Goal: Information Seeking & Learning: Learn about a topic

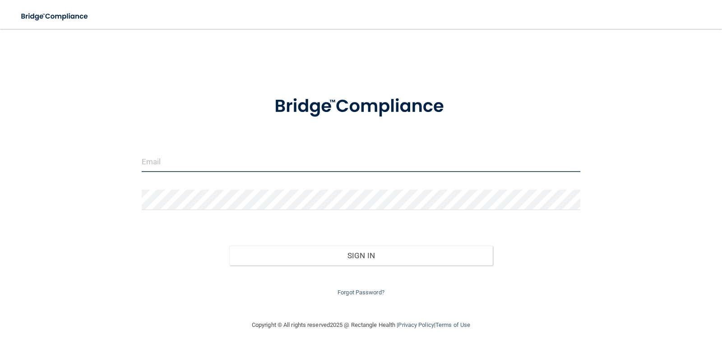
click at [248, 157] on input "email" at bounding box center [361, 162] width 439 height 20
click at [274, 152] on input "email" at bounding box center [361, 162] width 439 height 20
type input "smits.jacqueline1860@gmail.com"
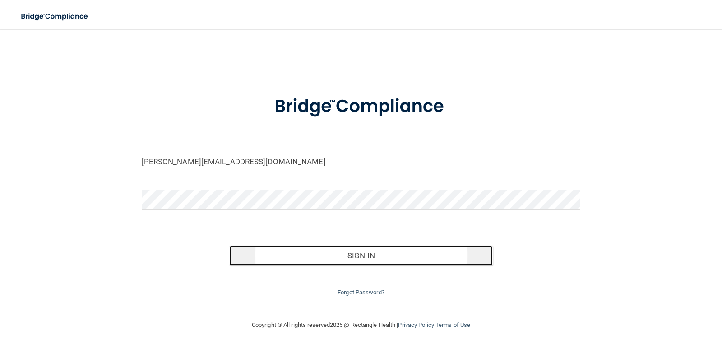
click at [311, 251] on button "Sign In" at bounding box center [360, 255] width 263 height 20
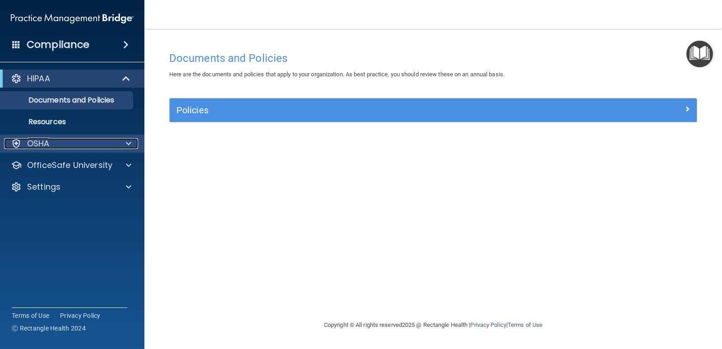
click at [52, 142] on div "OSHA" at bounding box center [60, 143] width 112 height 11
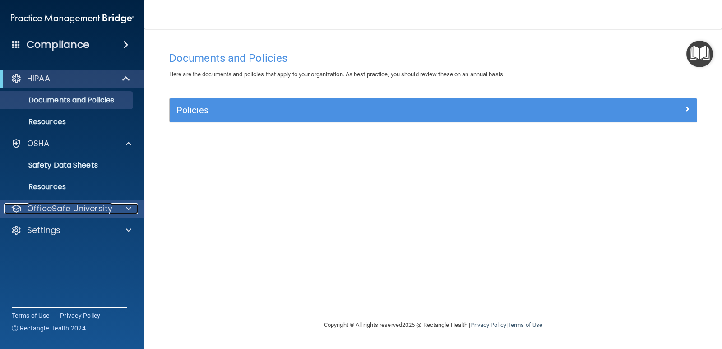
click at [114, 210] on div "OfficeSafe University" at bounding box center [60, 208] width 112 height 11
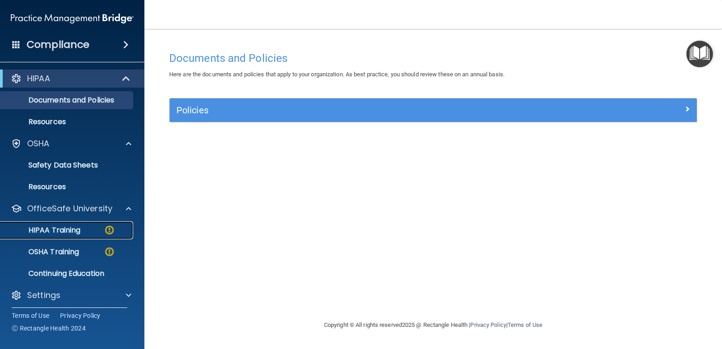
click at [57, 234] on p "HIPAA Training" at bounding box center [43, 230] width 74 height 9
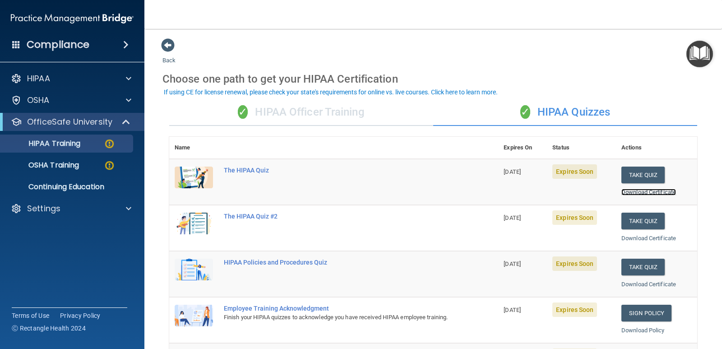
click at [649, 192] on link "Download Certificate" at bounding box center [648, 192] width 55 height 7
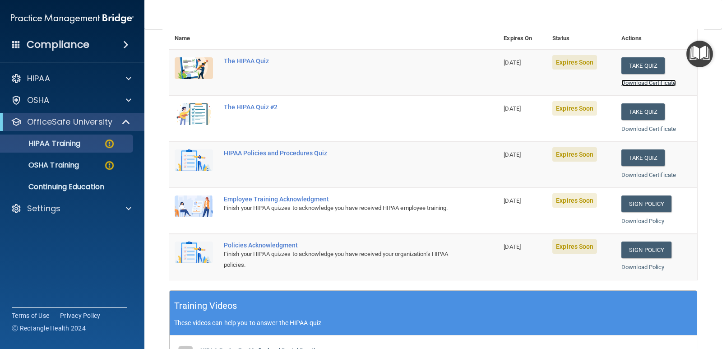
scroll to position [124, 0]
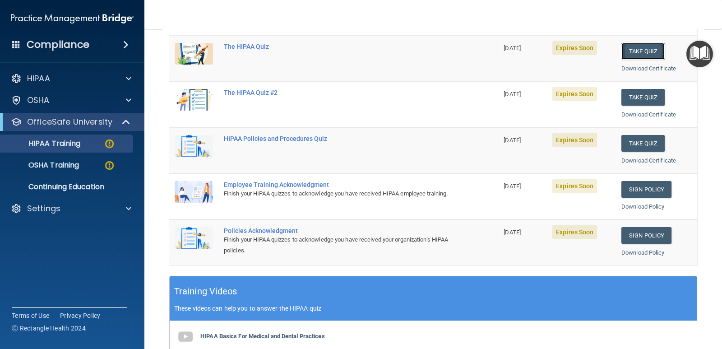
click at [626, 48] on button "Take Quiz" at bounding box center [642, 51] width 43 height 17
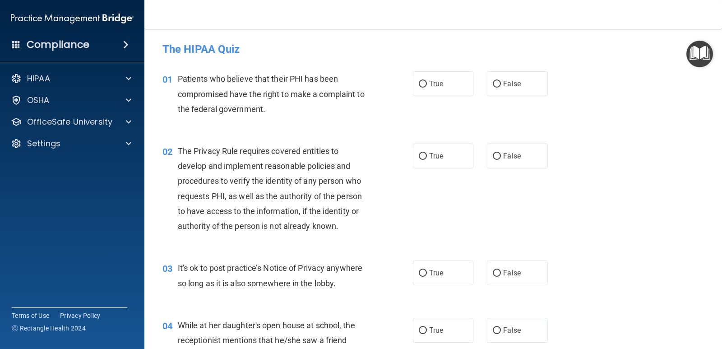
click at [626, 48] on h4 "The HIPAA Quiz" at bounding box center [432, 49] width 541 height 12
click at [421, 84] on input "True" at bounding box center [423, 84] width 8 height 7
radio input "true"
click at [420, 158] on input "True" at bounding box center [423, 156] width 8 height 7
radio input "true"
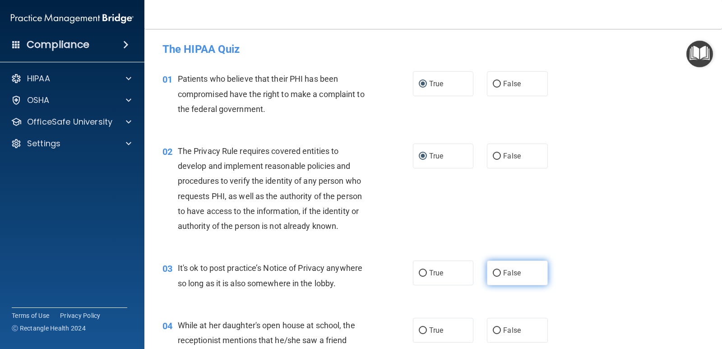
click at [493, 273] on input "False" at bounding box center [497, 273] width 8 height 7
radio input "true"
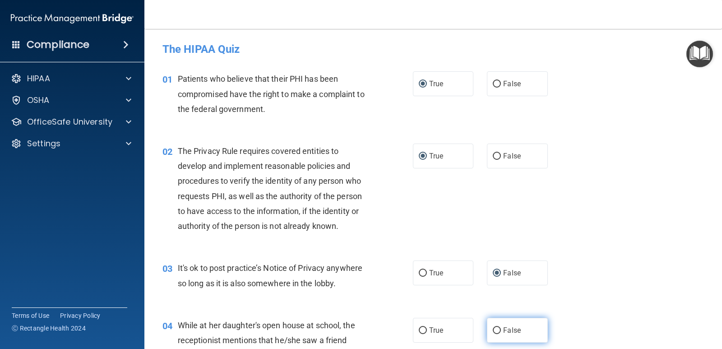
click at [493, 328] on input "False" at bounding box center [497, 330] width 8 height 7
radio input "true"
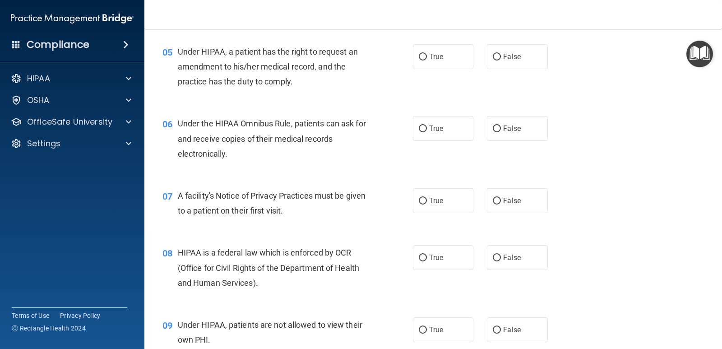
scroll to position [364, 0]
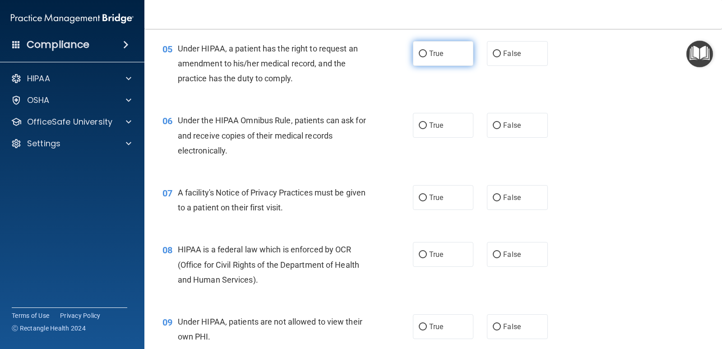
click at [420, 54] on input "True" at bounding box center [423, 54] width 8 height 7
radio input "true"
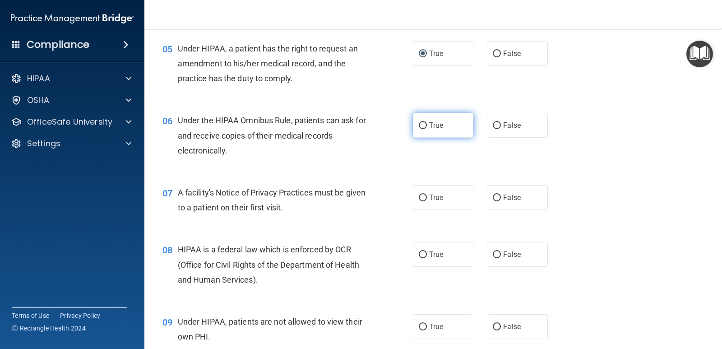
click at [421, 125] on input "True" at bounding box center [423, 125] width 8 height 7
radio input "true"
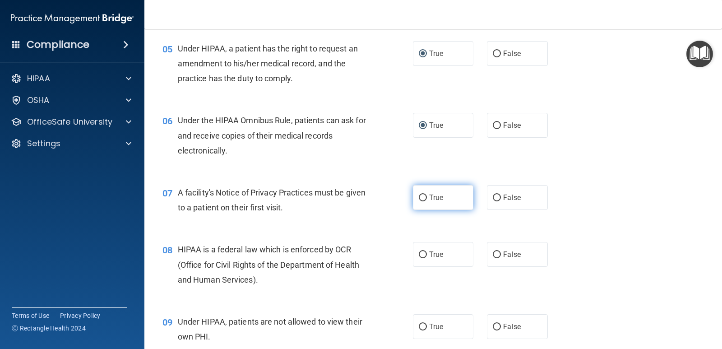
click at [419, 199] on input "True" at bounding box center [423, 197] width 8 height 7
radio input "true"
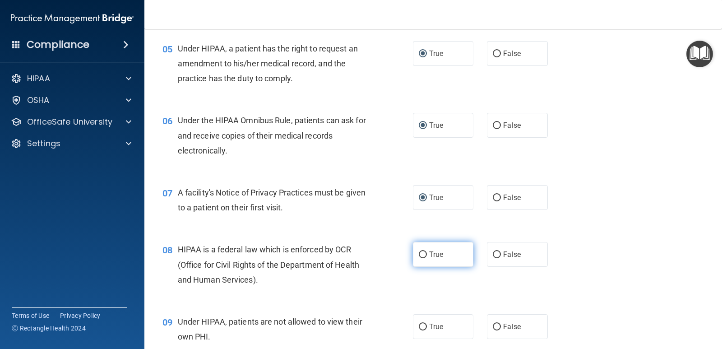
click at [419, 254] on input "True" at bounding box center [423, 254] width 8 height 7
radio input "true"
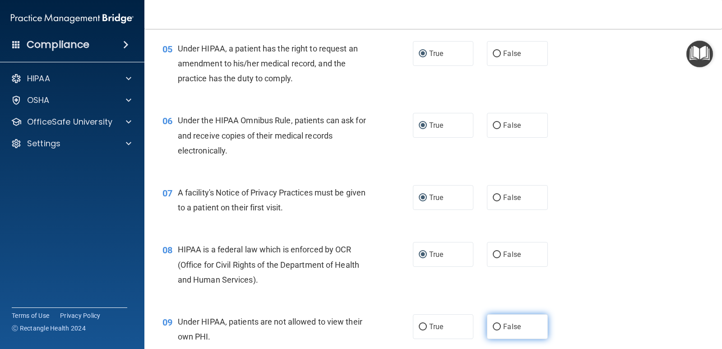
click at [493, 328] on input "False" at bounding box center [497, 326] width 8 height 7
radio input "true"
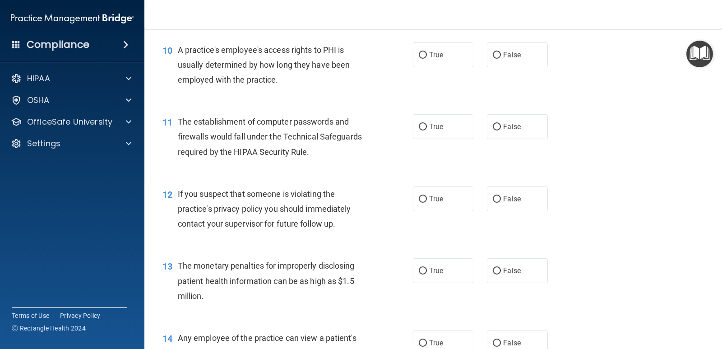
scroll to position [679, 0]
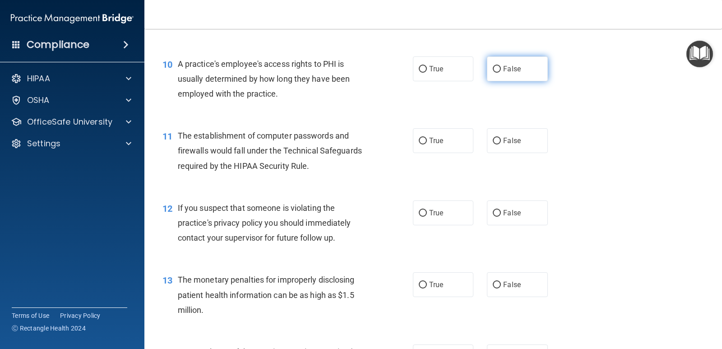
click at [494, 67] on input "False" at bounding box center [497, 69] width 8 height 7
radio input "true"
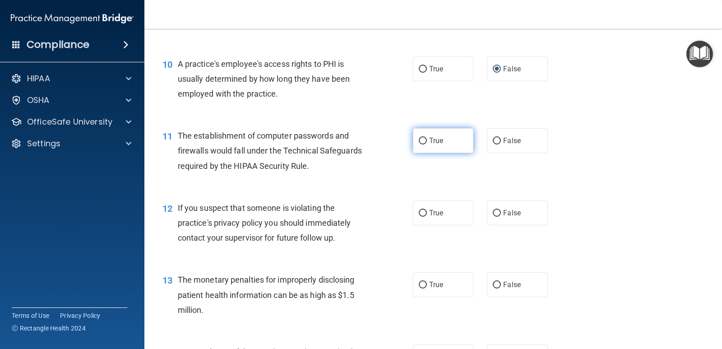
click at [420, 140] on input "True" at bounding box center [423, 141] width 8 height 7
radio input "true"
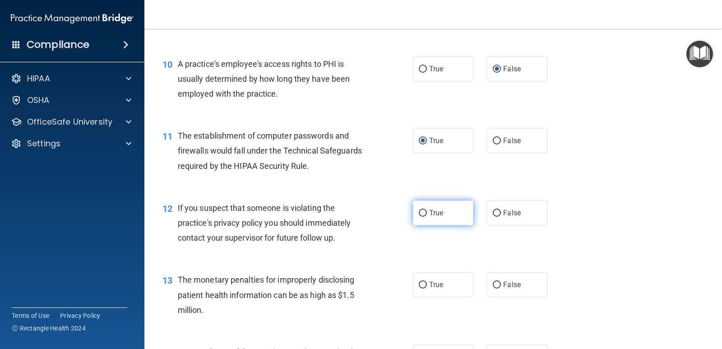
click at [419, 211] on input "True" at bounding box center [423, 213] width 8 height 7
radio input "true"
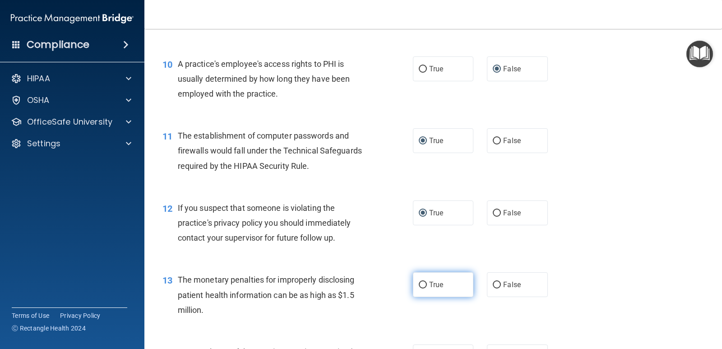
click at [419, 282] on input "True" at bounding box center [423, 285] width 8 height 7
radio input "true"
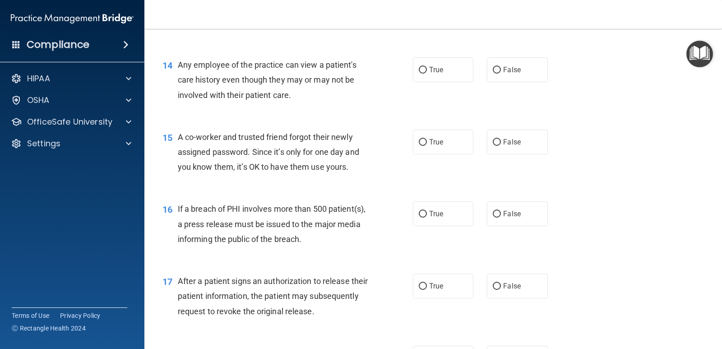
scroll to position [969, 0]
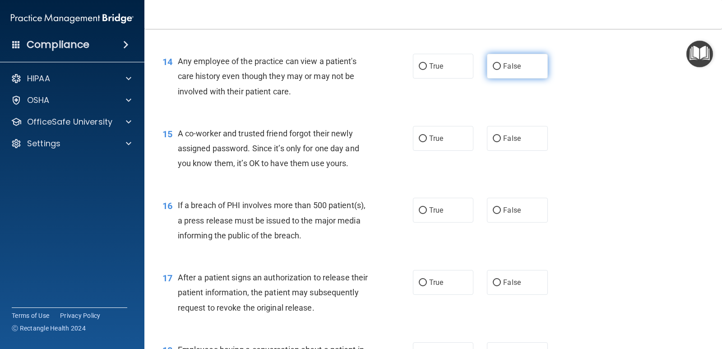
click at [493, 67] on input "False" at bounding box center [497, 66] width 8 height 7
radio input "true"
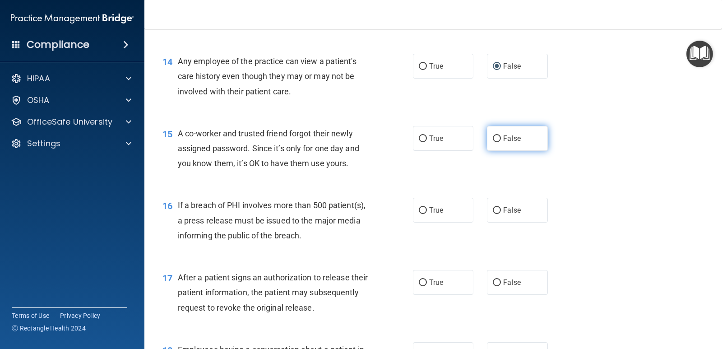
click at [493, 136] on input "False" at bounding box center [497, 138] width 8 height 7
radio input "true"
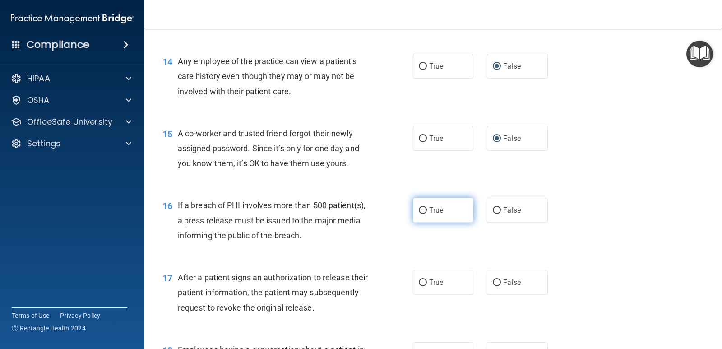
click at [419, 211] on input "True" at bounding box center [423, 210] width 8 height 7
radio input "true"
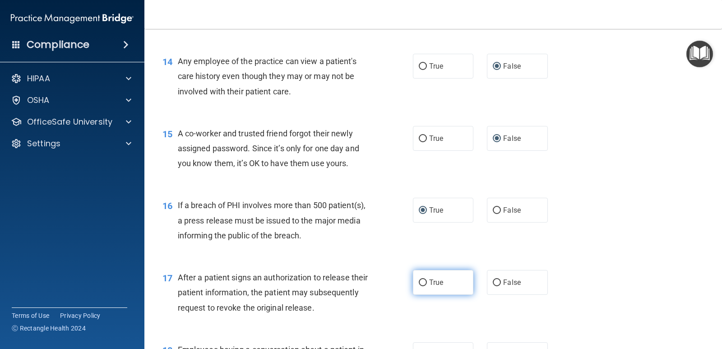
click at [419, 281] on input "True" at bounding box center [423, 282] width 8 height 7
radio input "true"
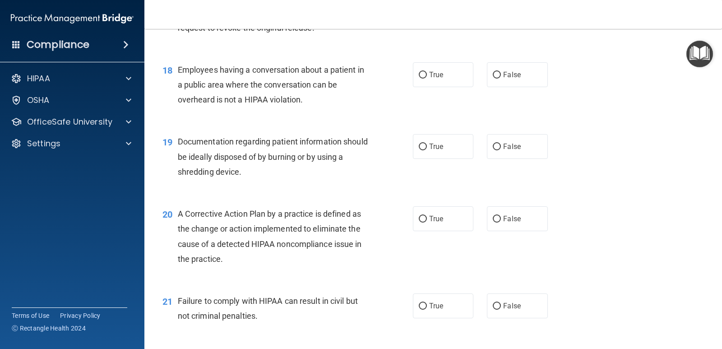
scroll to position [1252, 0]
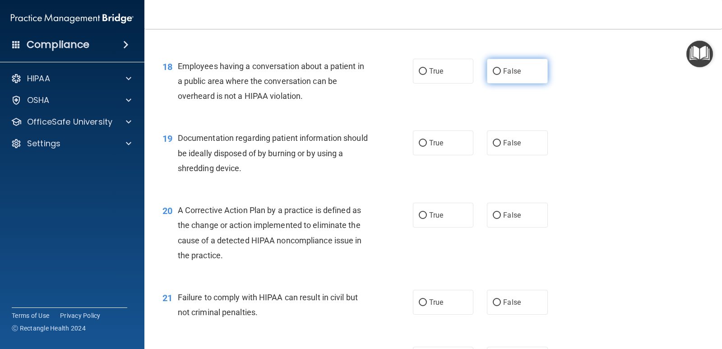
click at [493, 70] on input "False" at bounding box center [497, 71] width 8 height 7
radio input "true"
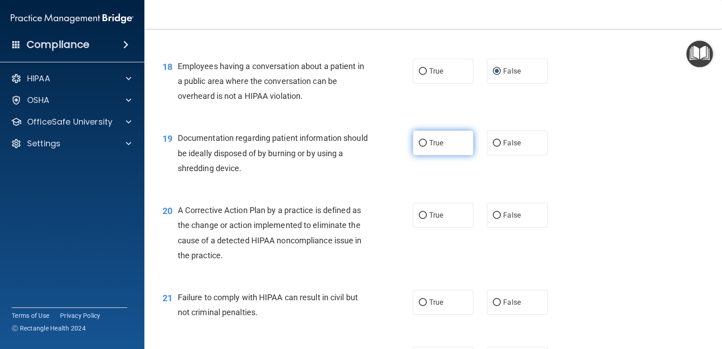
click at [420, 142] on input "True" at bounding box center [423, 143] width 8 height 7
radio input "true"
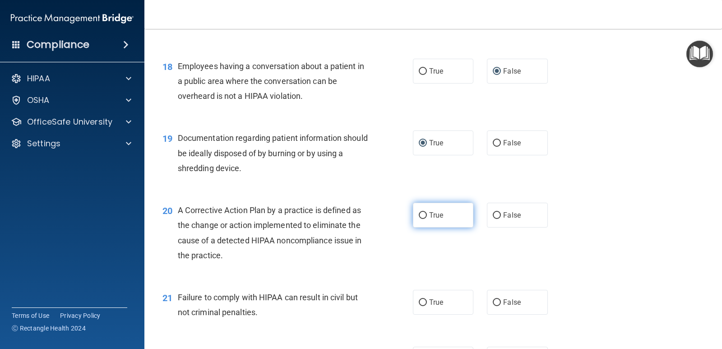
click at [419, 215] on input "True" at bounding box center [423, 215] width 8 height 7
radio input "true"
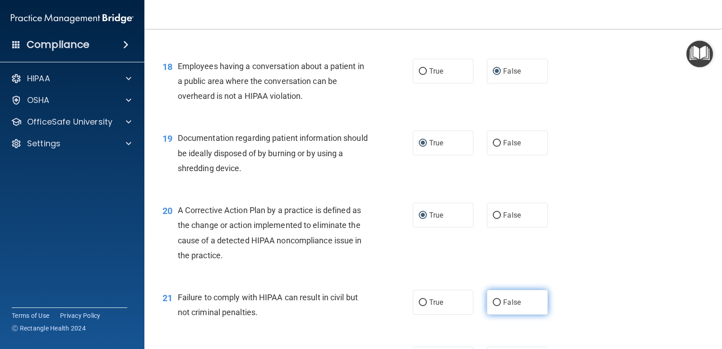
click at [493, 303] on input "False" at bounding box center [497, 302] width 8 height 7
radio input "true"
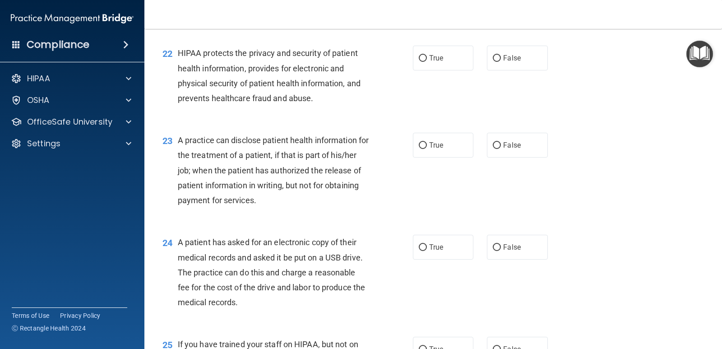
scroll to position [1539, 0]
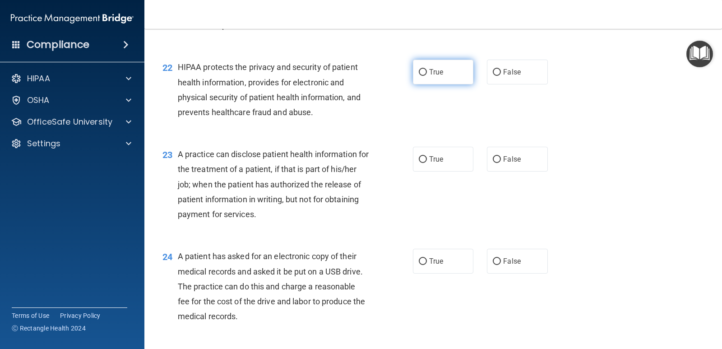
click at [420, 69] on input "True" at bounding box center [423, 72] width 8 height 7
radio input "true"
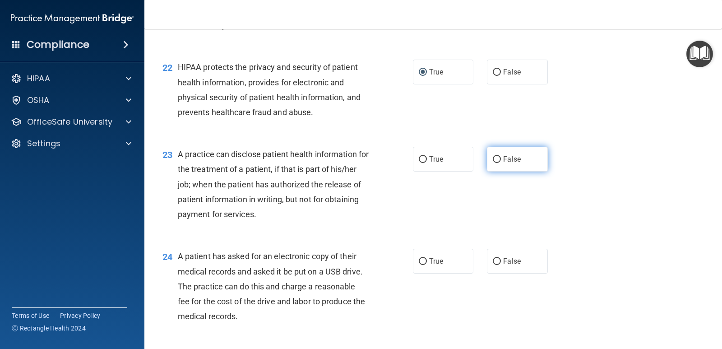
click at [493, 158] on input "False" at bounding box center [497, 159] width 8 height 7
radio input "true"
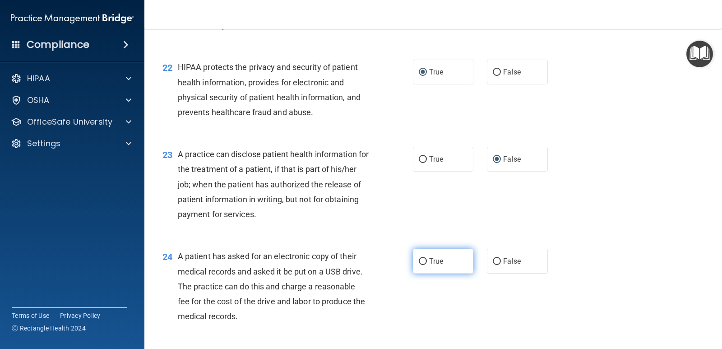
click at [420, 258] on input "True" at bounding box center [423, 261] width 8 height 7
radio input "true"
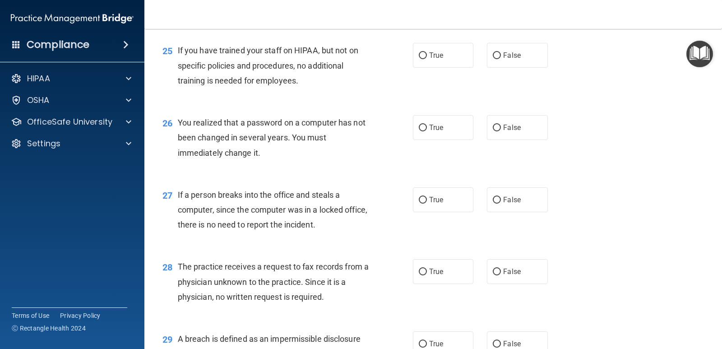
scroll to position [1837, 0]
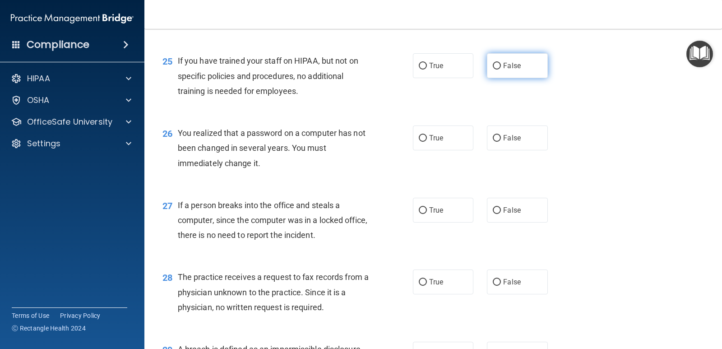
click at [494, 66] on input "False" at bounding box center [497, 66] width 8 height 7
radio input "true"
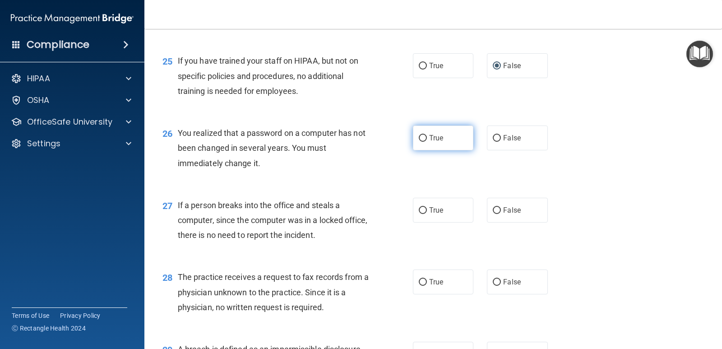
click at [419, 136] on input "True" at bounding box center [423, 138] width 8 height 7
radio input "true"
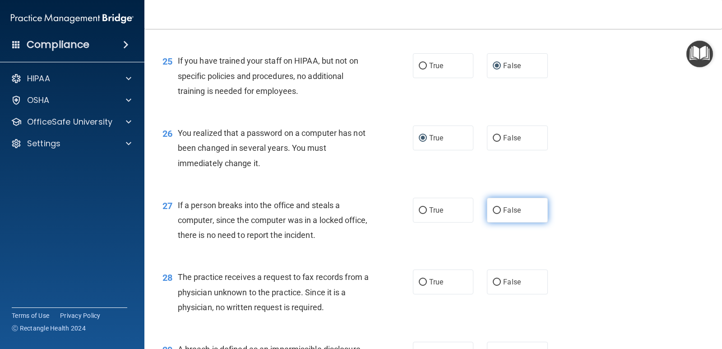
click at [493, 210] on input "False" at bounding box center [497, 210] width 8 height 7
radio input "true"
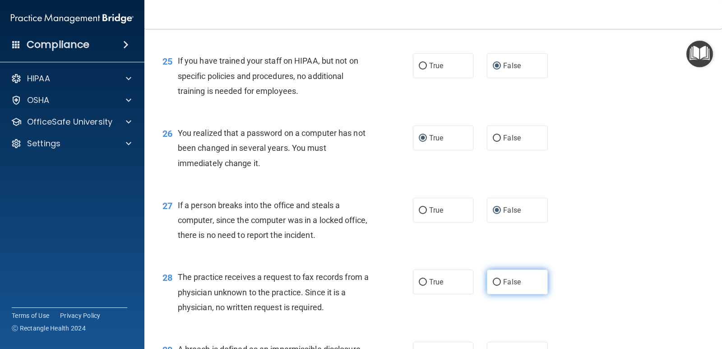
click at [493, 283] on input "False" at bounding box center [497, 282] width 8 height 7
radio input "true"
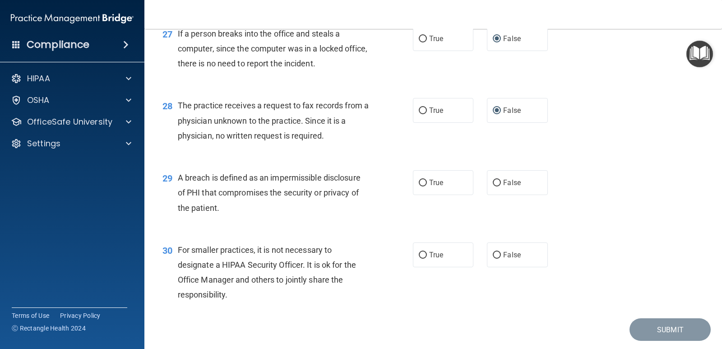
scroll to position [2036, 0]
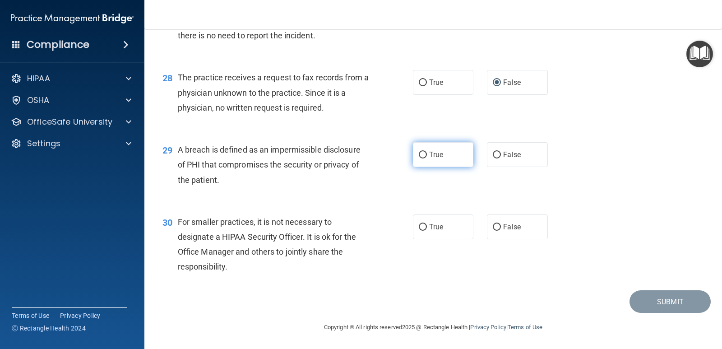
click at [419, 155] on input "True" at bounding box center [423, 155] width 8 height 7
radio input "true"
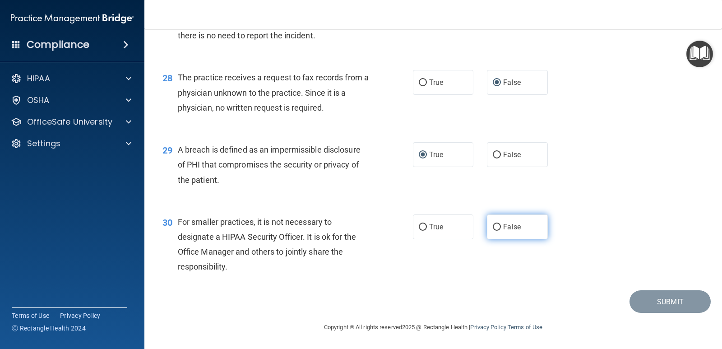
click at [493, 229] on input "False" at bounding box center [497, 227] width 8 height 7
radio input "true"
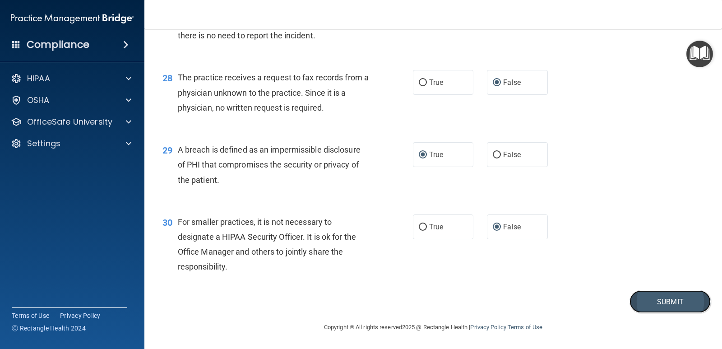
click at [641, 300] on button "Submit" at bounding box center [669, 301] width 81 height 23
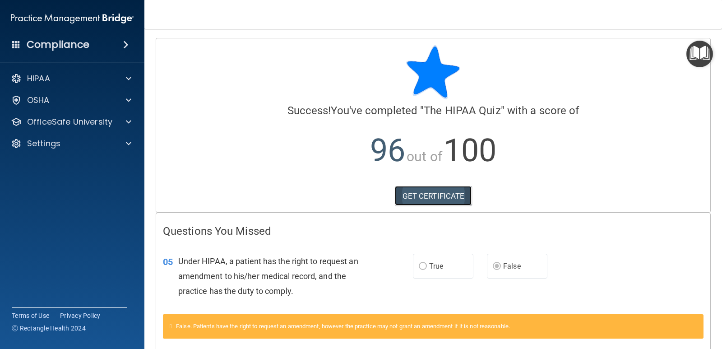
click at [437, 199] on link "GET CERTIFICATE" at bounding box center [433, 196] width 77 height 20
click at [54, 117] on p "OfficeSafe University" at bounding box center [69, 121] width 85 height 11
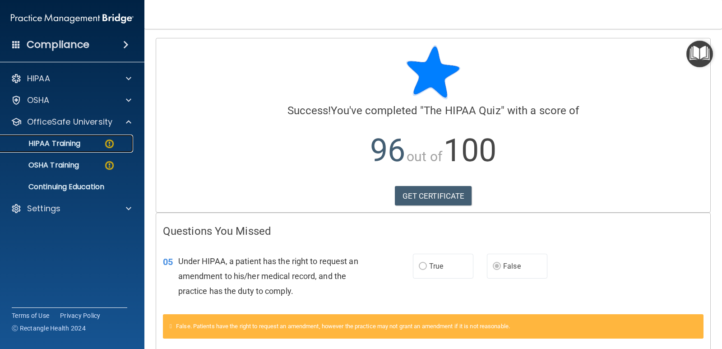
click at [55, 145] on p "HIPAA Training" at bounding box center [43, 143] width 74 height 9
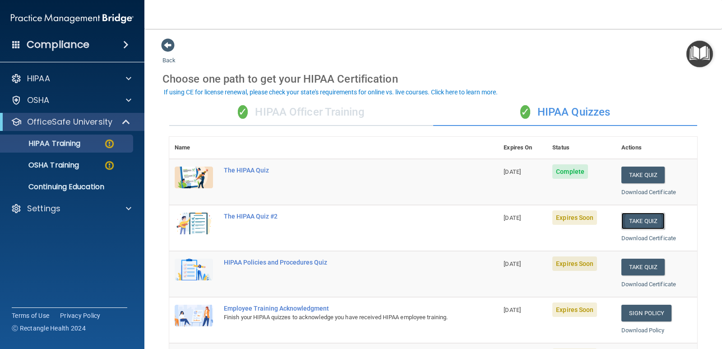
click at [634, 222] on button "Take Quiz" at bounding box center [642, 221] width 43 height 17
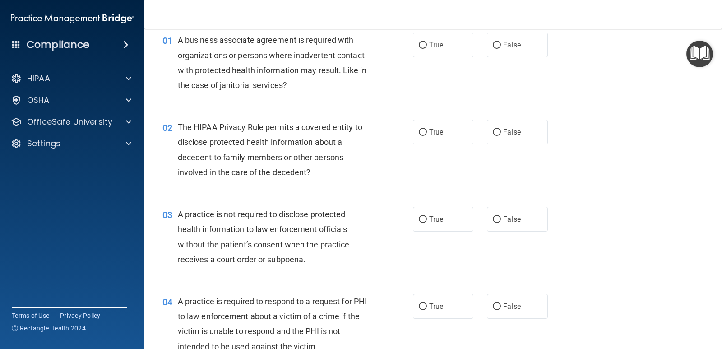
scroll to position [42, 0]
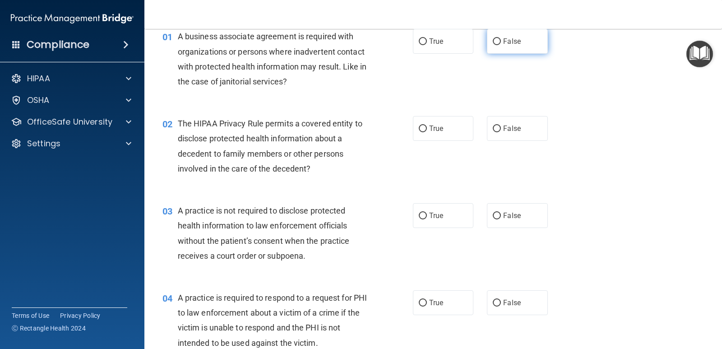
click at [493, 44] on input "False" at bounding box center [497, 41] width 8 height 7
radio input "true"
click at [419, 129] on input "True" at bounding box center [423, 128] width 8 height 7
radio input "true"
click at [493, 218] on input "False" at bounding box center [497, 216] width 8 height 7
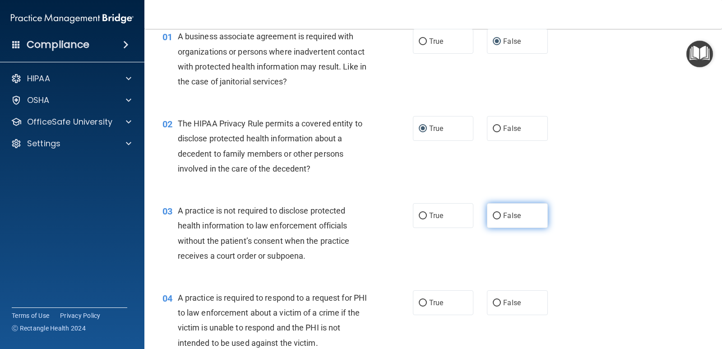
radio input "true"
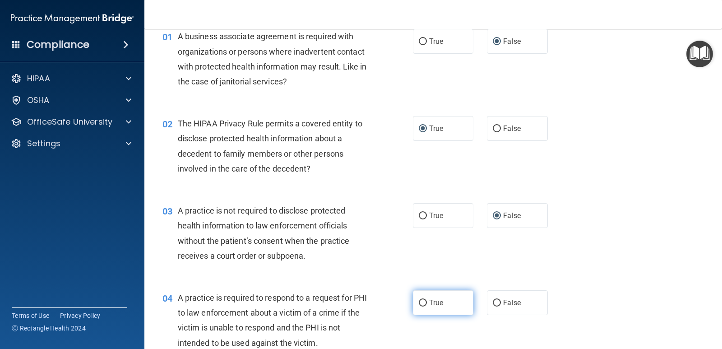
click at [420, 305] on input "True" at bounding box center [423, 303] width 8 height 7
radio input "true"
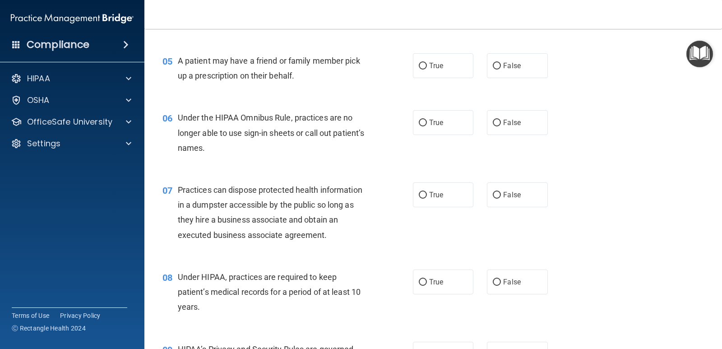
scroll to position [363, 0]
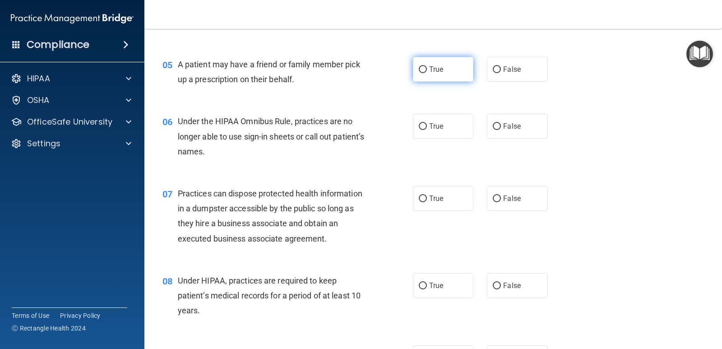
click at [419, 69] on input "True" at bounding box center [423, 69] width 8 height 7
radio input "true"
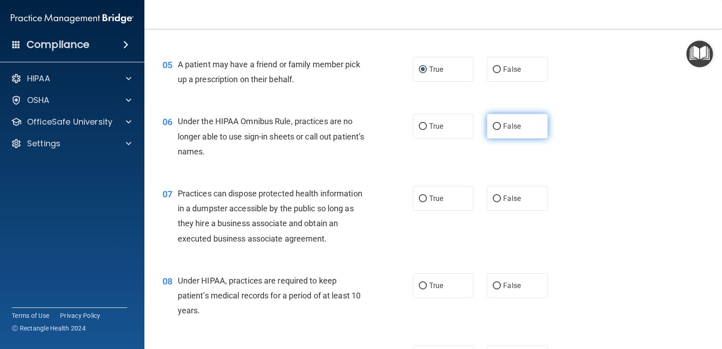
click at [493, 129] on input "False" at bounding box center [497, 126] width 8 height 7
radio input "true"
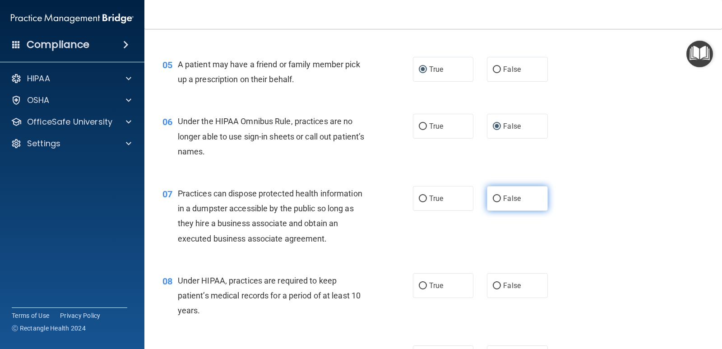
click at [493, 198] on input "False" at bounding box center [497, 198] width 8 height 7
radio input "true"
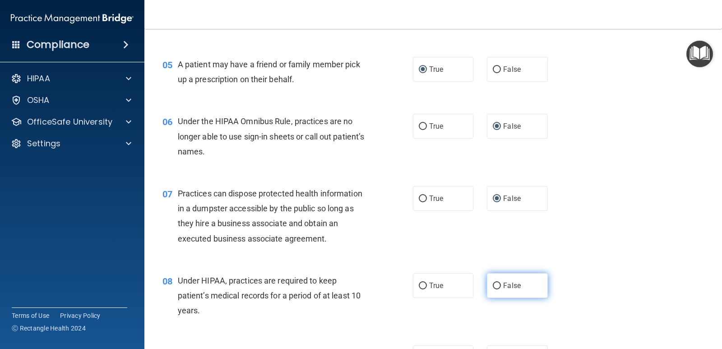
click at [494, 286] on input "False" at bounding box center [497, 285] width 8 height 7
radio input "true"
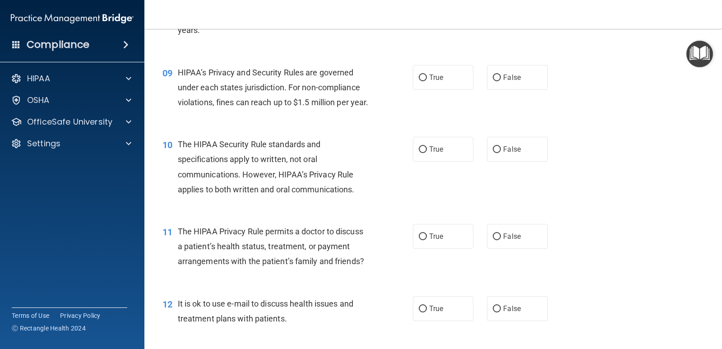
scroll to position [645, 0]
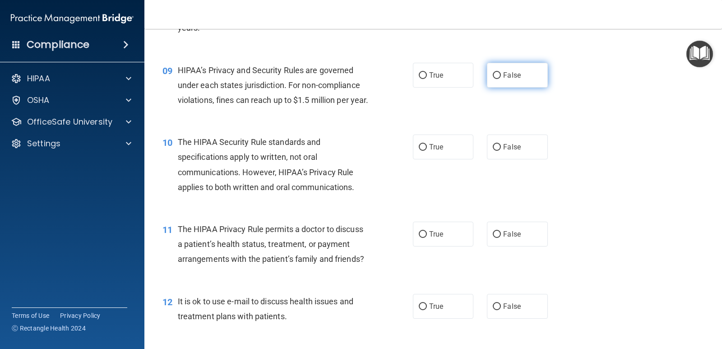
click at [502, 86] on label "False" at bounding box center [517, 75] width 60 height 25
click at [501, 79] on input "False" at bounding box center [497, 75] width 8 height 7
radio input "true"
click at [420, 151] on input "True" at bounding box center [423, 147] width 8 height 7
radio input "true"
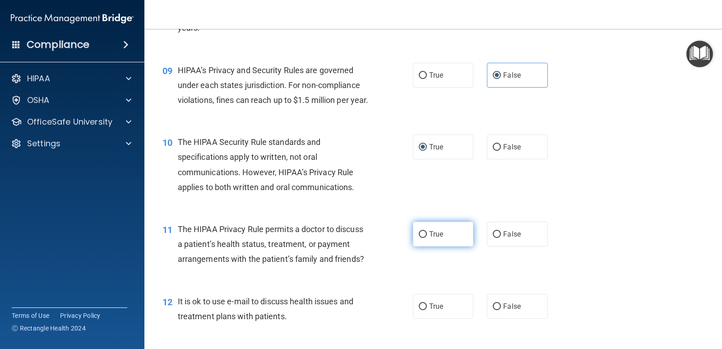
click at [421, 238] on input "True" at bounding box center [423, 234] width 8 height 7
radio input "true"
click at [425, 319] on label "True" at bounding box center [443, 306] width 60 height 25
click at [425, 310] on input "True" at bounding box center [423, 306] width 8 height 7
radio input "true"
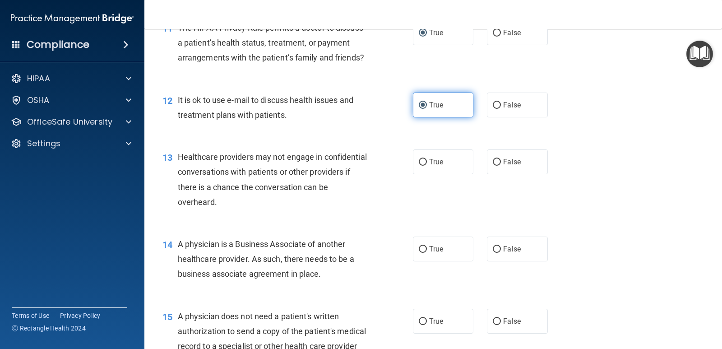
scroll to position [859, 0]
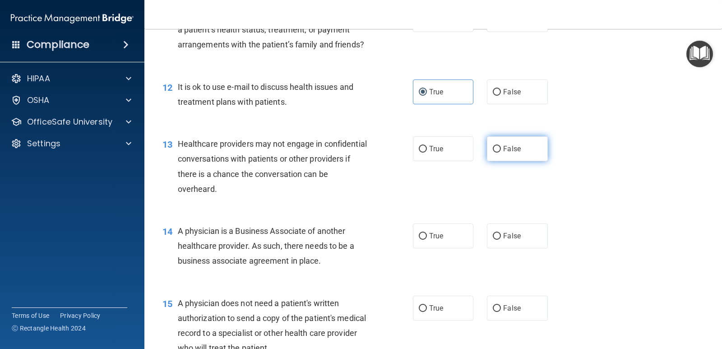
click at [494, 152] on input "False" at bounding box center [497, 149] width 8 height 7
radio input "true"
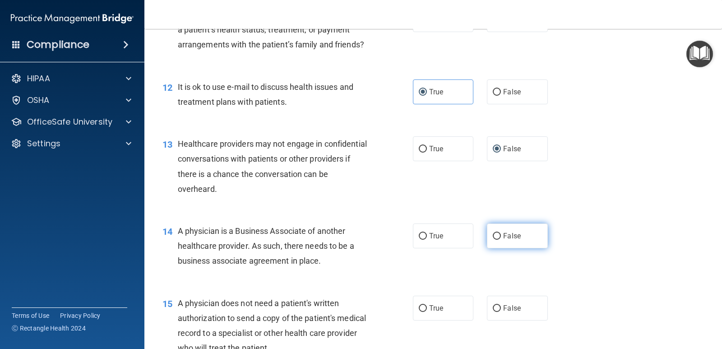
click at [493, 240] on input "False" at bounding box center [497, 236] width 8 height 7
radio input "true"
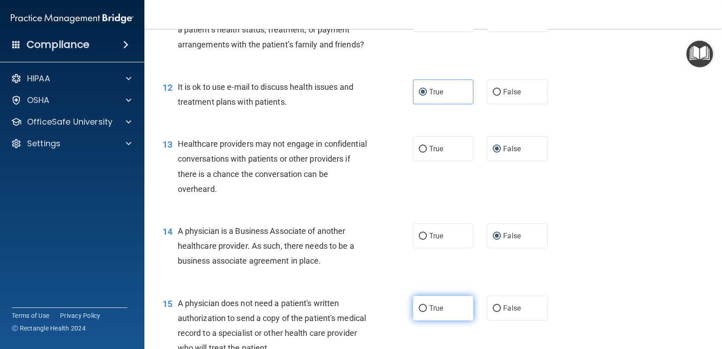
click at [421, 312] on input "True" at bounding box center [423, 308] width 8 height 7
radio input "true"
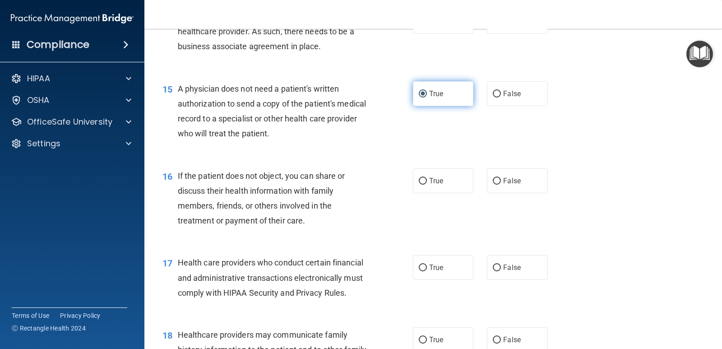
scroll to position [1073, 0]
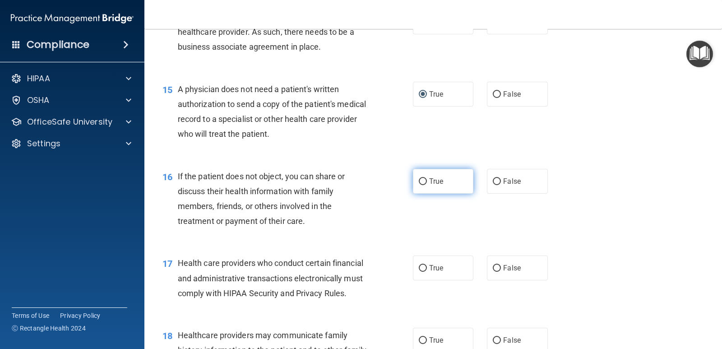
click at [419, 185] on input "True" at bounding box center [423, 181] width 8 height 7
radio input "true"
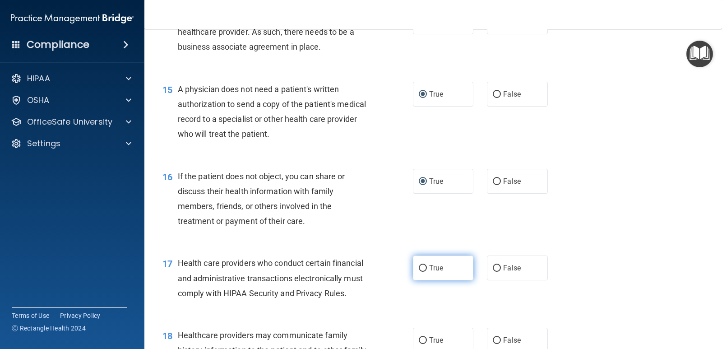
click at [422, 272] on input "True" at bounding box center [423, 268] width 8 height 7
radio input "true"
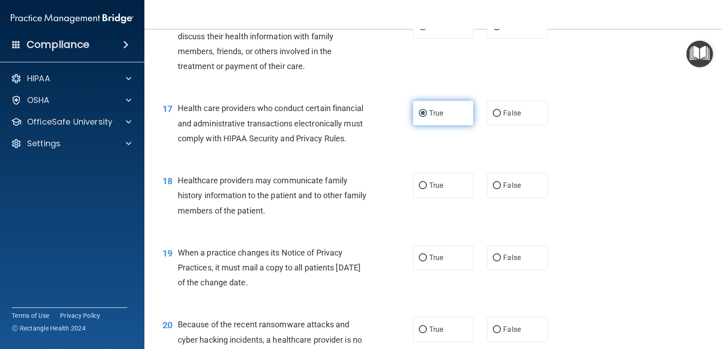
scroll to position [1241, 0]
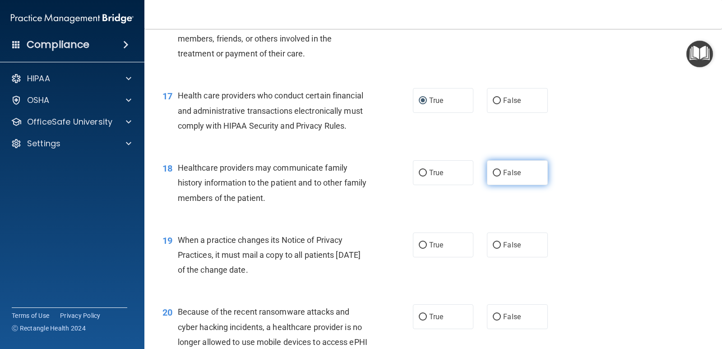
click at [494, 176] on input "False" at bounding box center [497, 173] width 8 height 7
radio input "true"
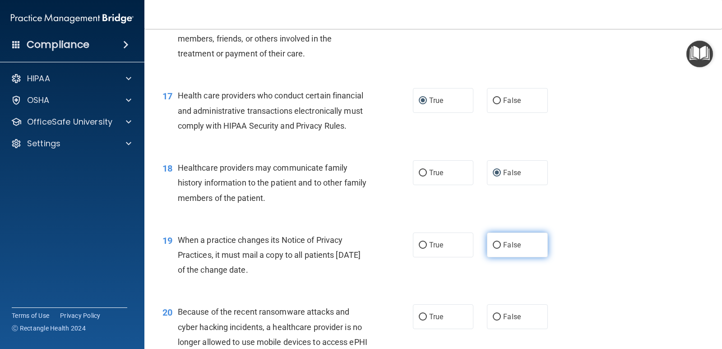
click at [493, 249] on input "False" at bounding box center [497, 245] width 8 height 7
radio input "true"
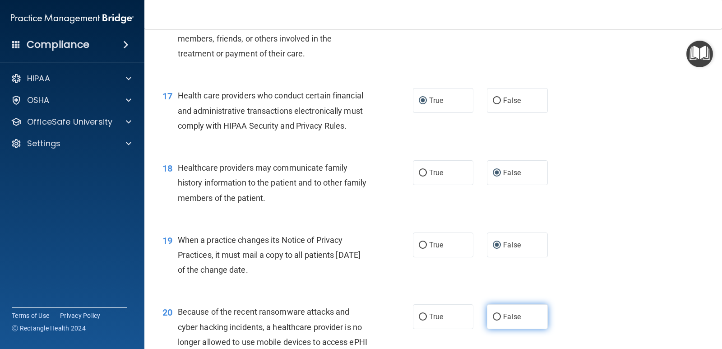
click at [493, 320] on input "False" at bounding box center [497, 317] width 8 height 7
radio input "true"
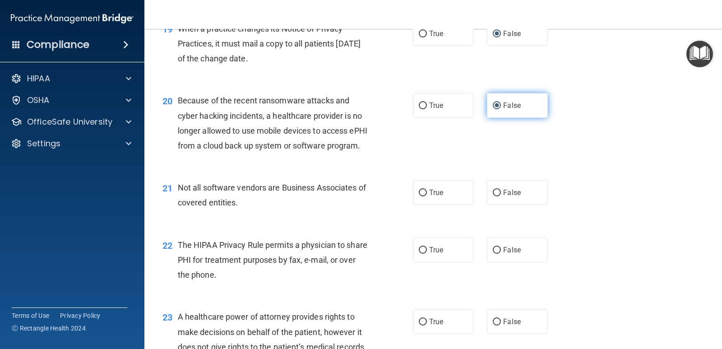
scroll to position [1453, 0]
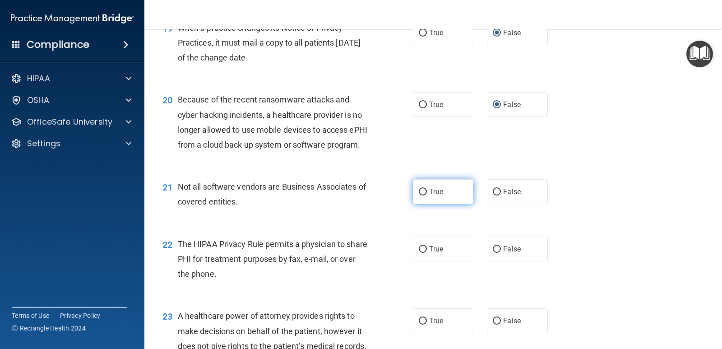
click at [420, 195] on input "True" at bounding box center [423, 192] width 8 height 7
radio input "true"
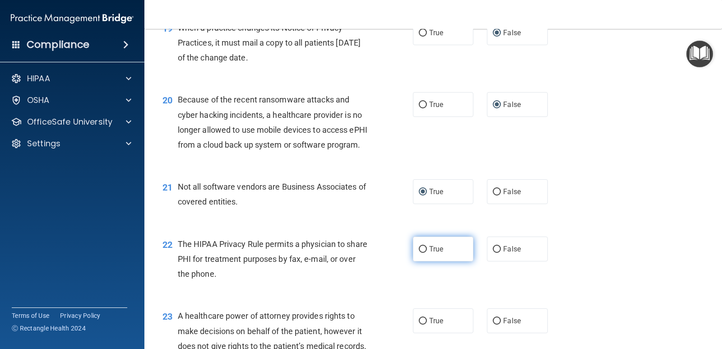
click at [421, 253] on input "True" at bounding box center [423, 249] width 8 height 7
radio input "true"
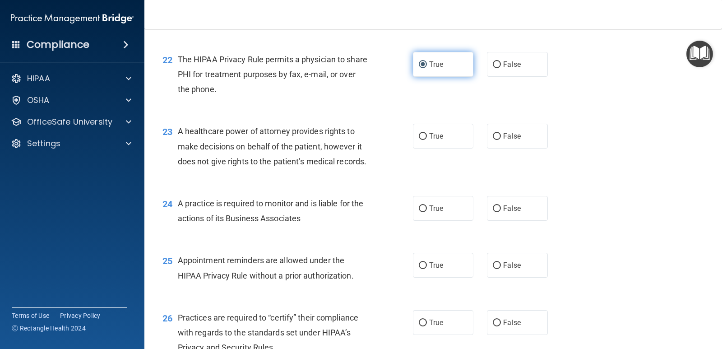
scroll to position [1639, 0]
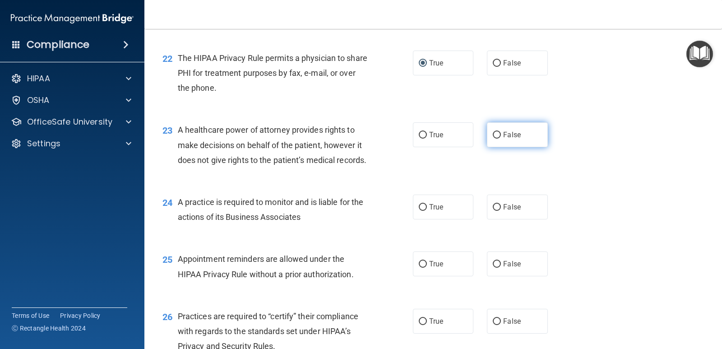
click at [493, 139] on input "False" at bounding box center [497, 135] width 8 height 7
radio input "true"
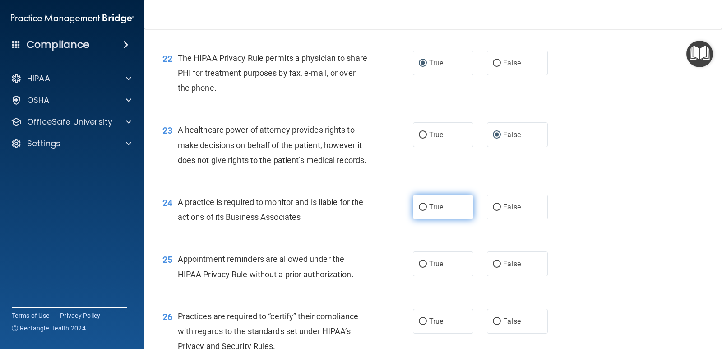
click at [420, 211] on input "True" at bounding box center [423, 207] width 8 height 7
radio input "true"
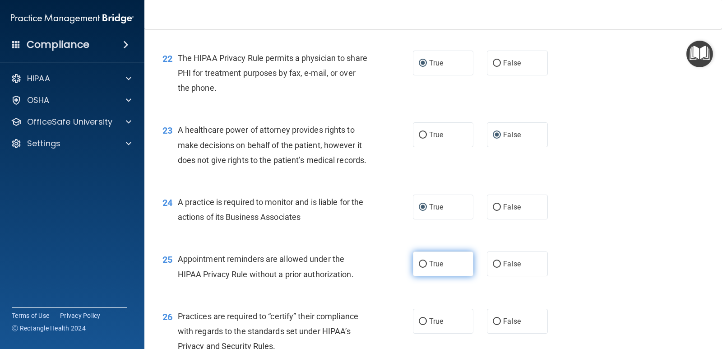
click at [421, 268] on input "True" at bounding box center [423, 264] width 8 height 7
radio input "true"
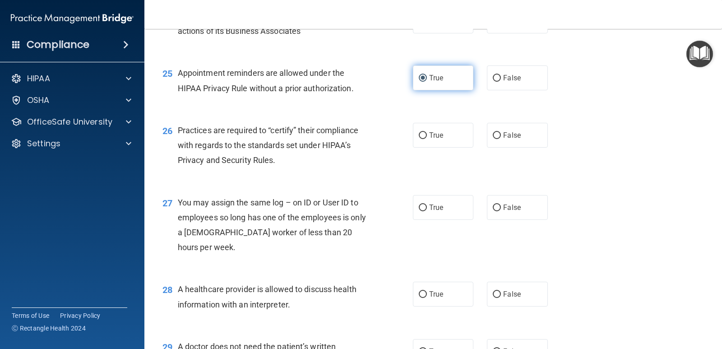
scroll to position [1825, 0]
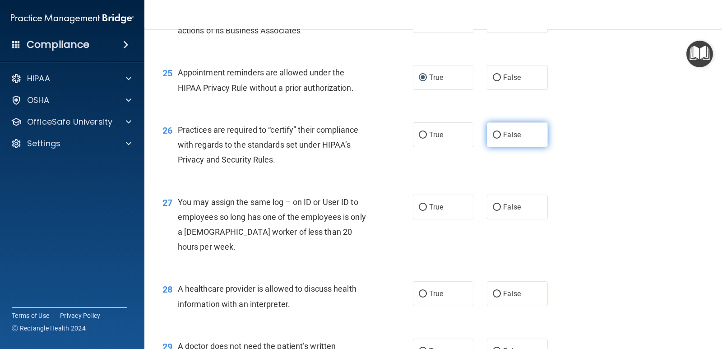
click at [493, 139] on input "False" at bounding box center [497, 135] width 8 height 7
radio input "true"
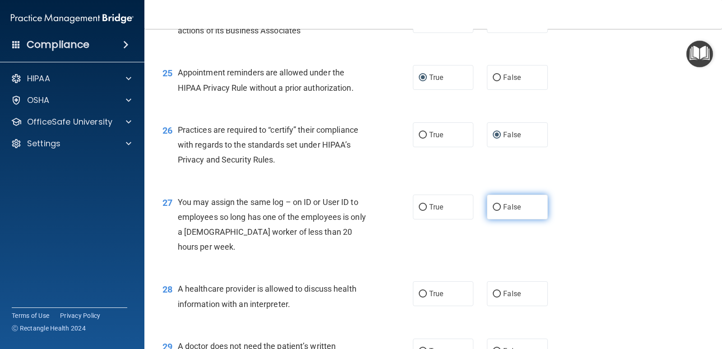
click at [494, 211] on input "False" at bounding box center [497, 207] width 8 height 7
radio input "true"
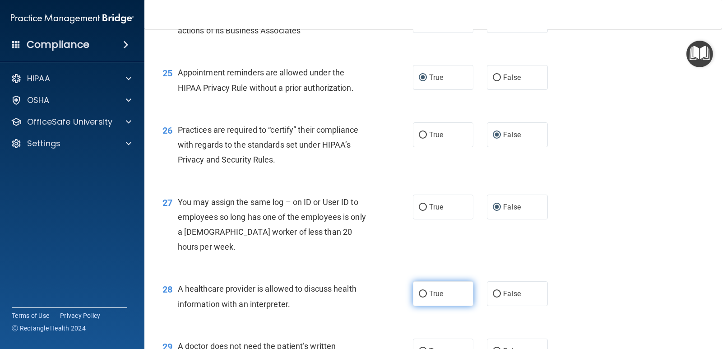
click at [419, 297] on input "True" at bounding box center [423, 294] width 8 height 7
radio input "true"
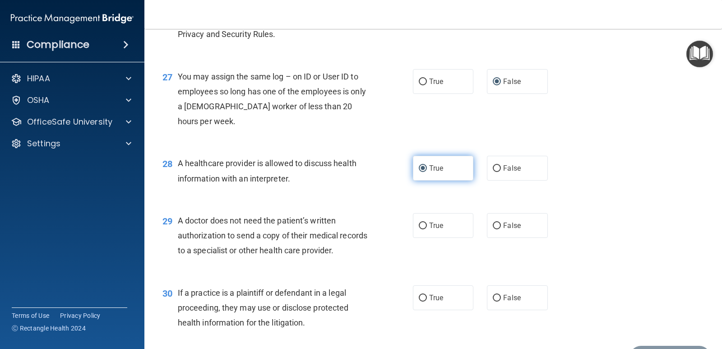
scroll to position [1976, 0]
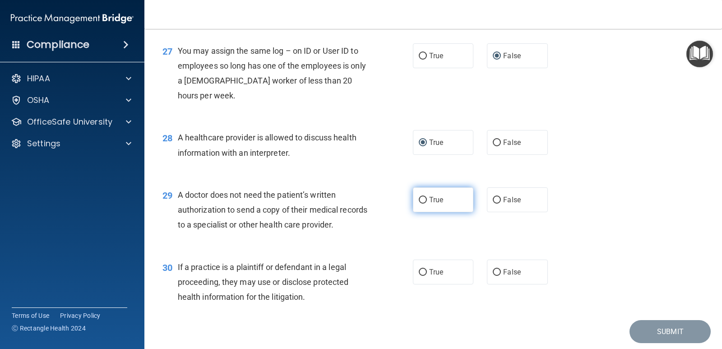
click at [419, 203] on input "True" at bounding box center [423, 200] width 8 height 7
radio input "true"
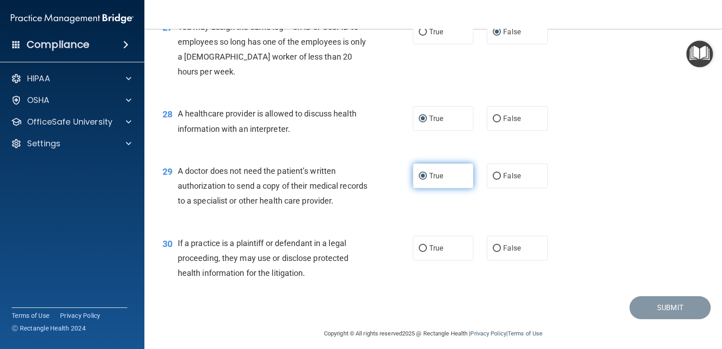
scroll to position [2051, 0]
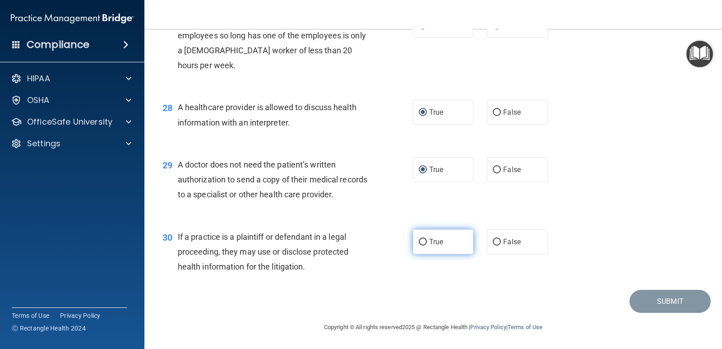
click at [419, 243] on input "True" at bounding box center [423, 242] width 8 height 7
radio input "true"
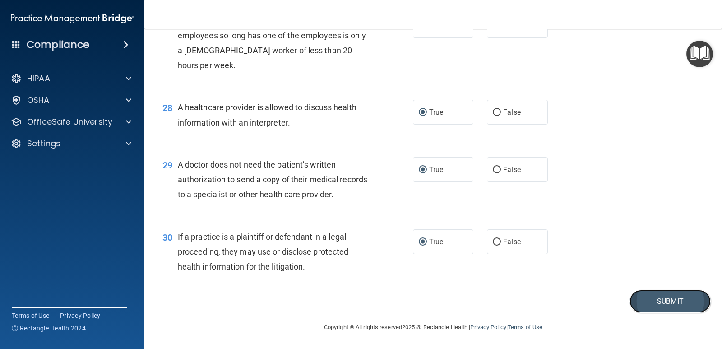
click at [640, 304] on button "Submit" at bounding box center [669, 301] width 81 height 23
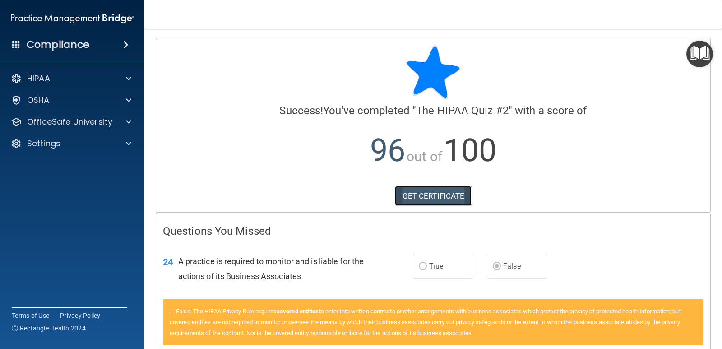
click at [423, 200] on link "GET CERTIFICATE" at bounding box center [433, 196] width 77 height 20
click at [87, 126] on p "OfficeSafe University" at bounding box center [69, 121] width 85 height 11
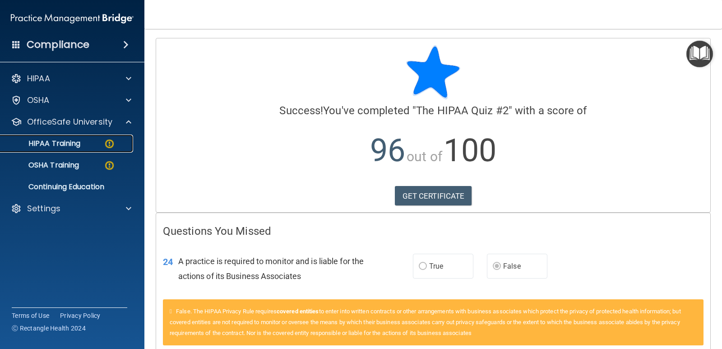
click at [75, 144] on p "HIPAA Training" at bounding box center [43, 143] width 74 height 9
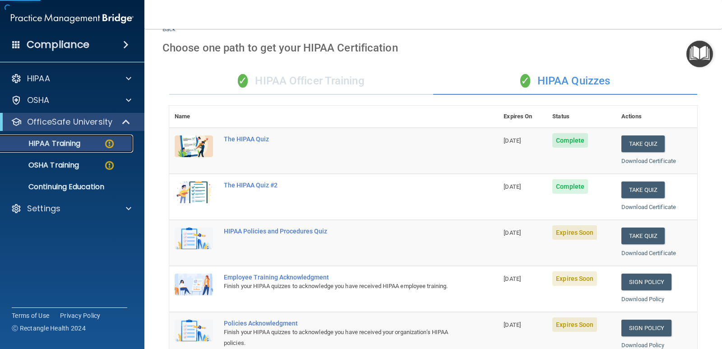
scroll to position [10, 0]
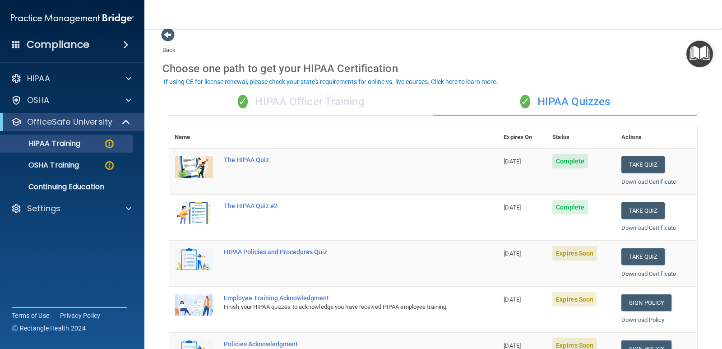
click at [344, 103] on div "✓ HIPAA Officer Training" at bounding box center [301, 101] width 264 height 27
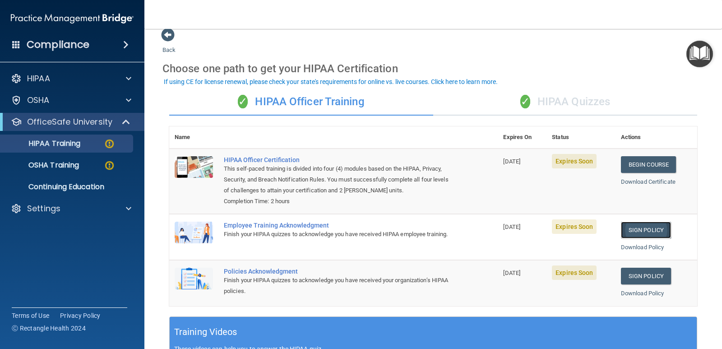
click at [645, 237] on link "Sign Policy" at bounding box center [646, 230] width 50 height 17
click at [639, 280] on link "Sign Policy" at bounding box center [646, 276] width 50 height 17
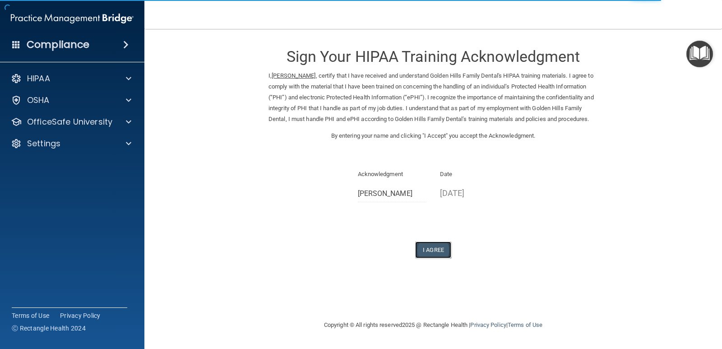
click at [434, 258] on button "I Agree" at bounding box center [433, 249] width 36 height 17
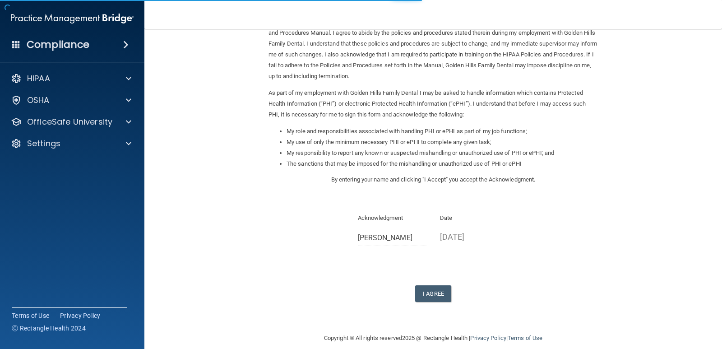
scroll to position [65, 0]
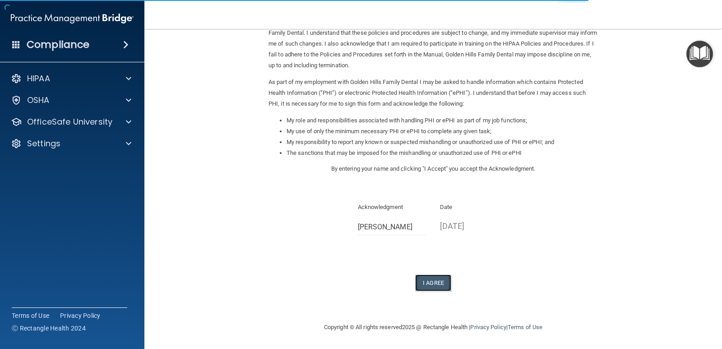
click at [433, 284] on button "I Agree" at bounding box center [433, 282] width 36 height 17
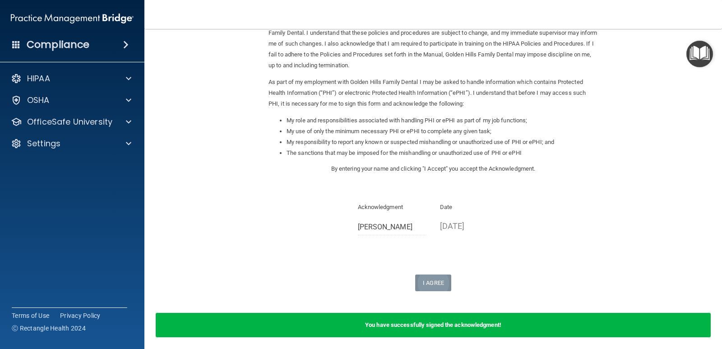
scroll to position [100, 0]
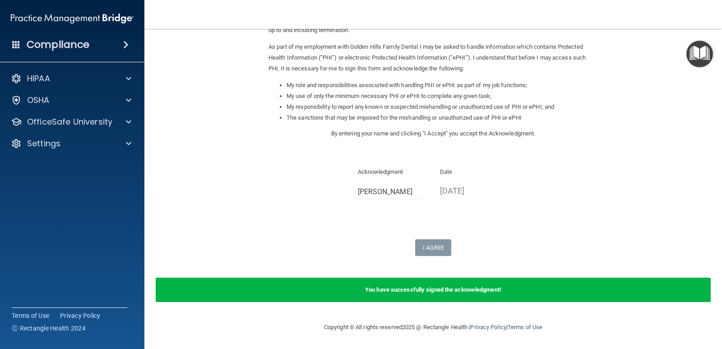
click at [537, 291] on div "You have successfully signed the acknowledgment!" at bounding box center [433, 289] width 555 height 24
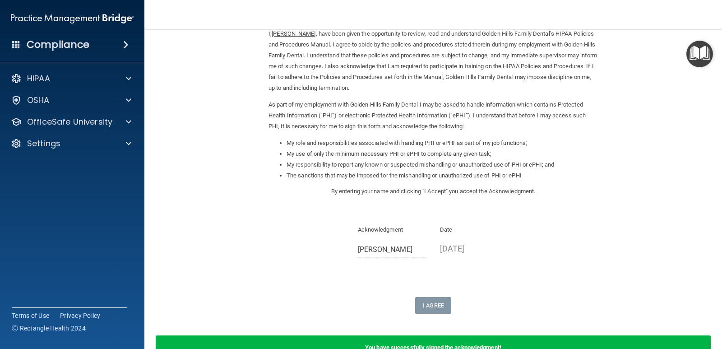
scroll to position [0, 0]
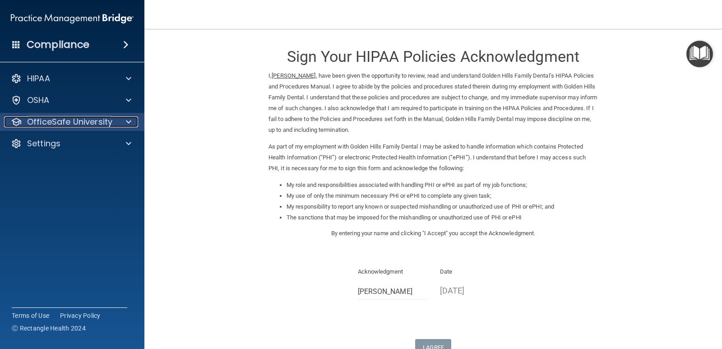
click at [88, 126] on p "OfficeSafe University" at bounding box center [69, 121] width 85 height 11
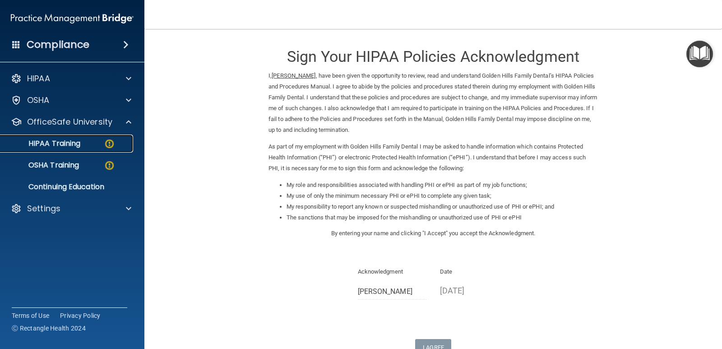
click at [77, 142] on p "HIPAA Training" at bounding box center [43, 143] width 74 height 9
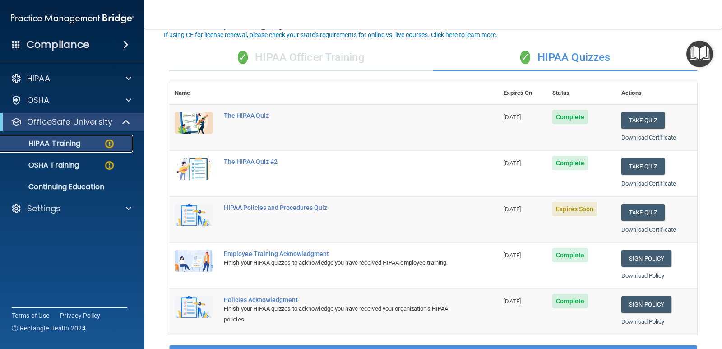
scroll to position [57, 0]
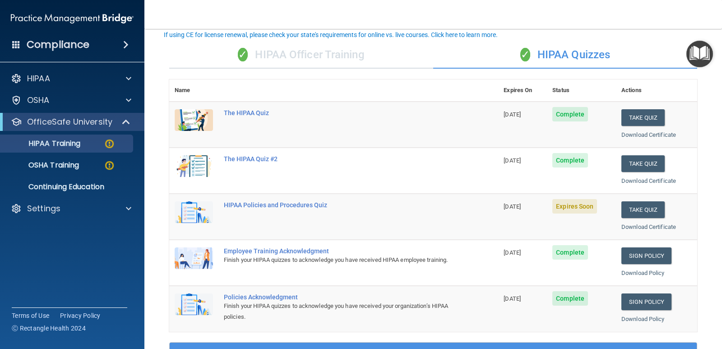
click at [351, 60] on div "✓ HIPAA Officer Training" at bounding box center [301, 55] width 264 height 27
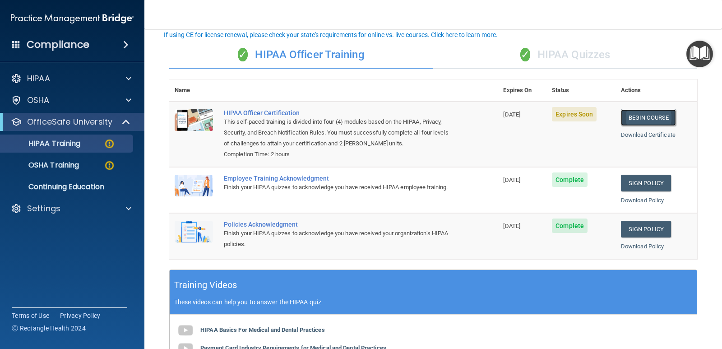
click at [635, 123] on link "Begin Course" at bounding box center [648, 117] width 55 height 17
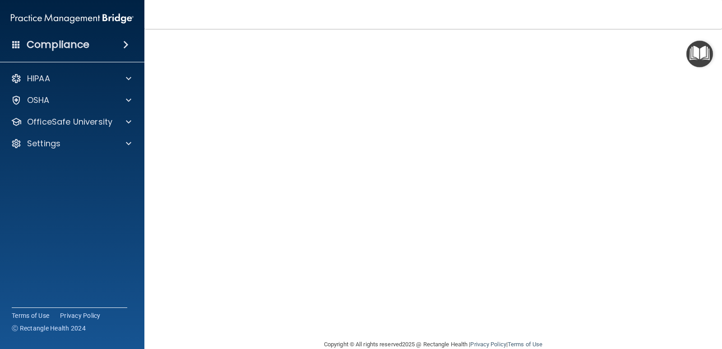
scroll to position [36, 0]
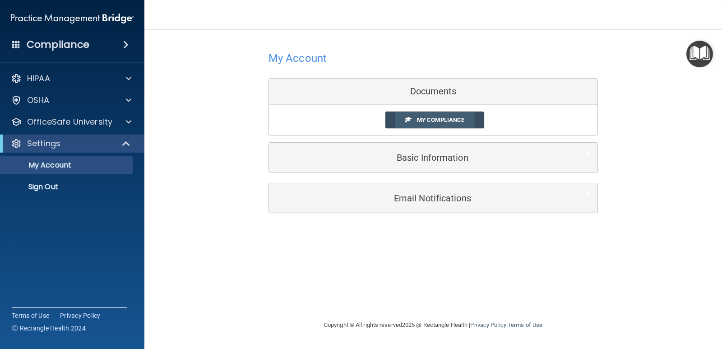
click at [446, 121] on span "My Compliance" at bounding box center [440, 119] width 47 height 7
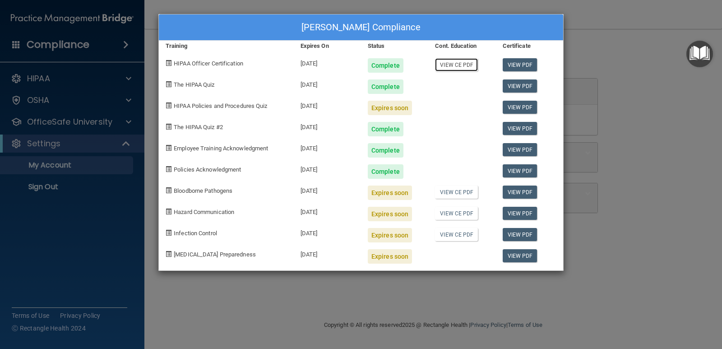
click at [457, 63] on link "View CE PDF" at bounding box center [456, 64] width 43 height 13
click at [261, 113] on div "HIPAA Policies and Procedures Quiz" at bounding box center [226, 104] width 135 height 21
click at [256, 109] on div "HIPAA Policies and Procedures Quiz" at bounding box center [226, 104] width 135 height 21
click at [98, 143] on div "Jacqueline Smits's Compliance Training Expires On Status Cont. Education Certif…" at bounding box center [361, 174] width 722 height 349
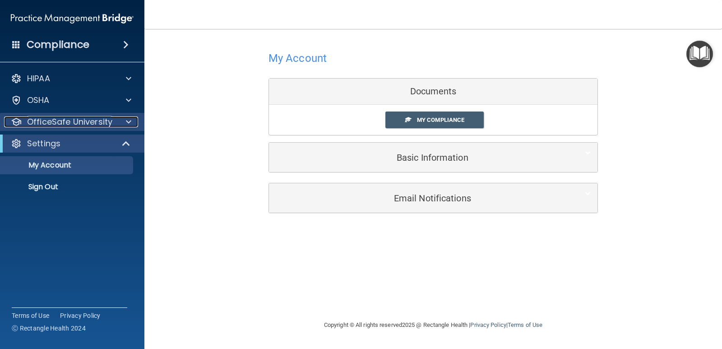
click at [105, 121] on p "OfficeSafe University" at bounding box center [69, 121] width 85 height 11
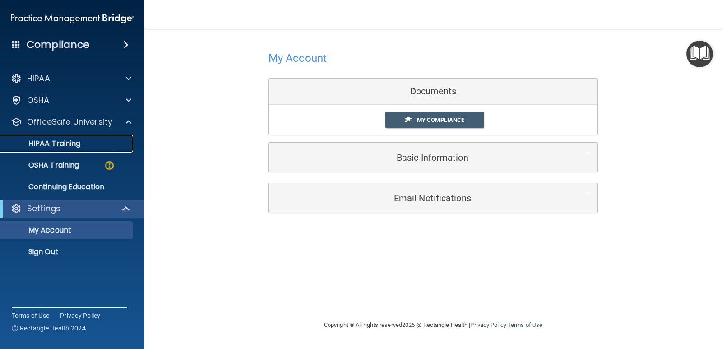
click at [82, 148] on link "HIPAA Training" at bounding box center [62, 143] width 142 height 18
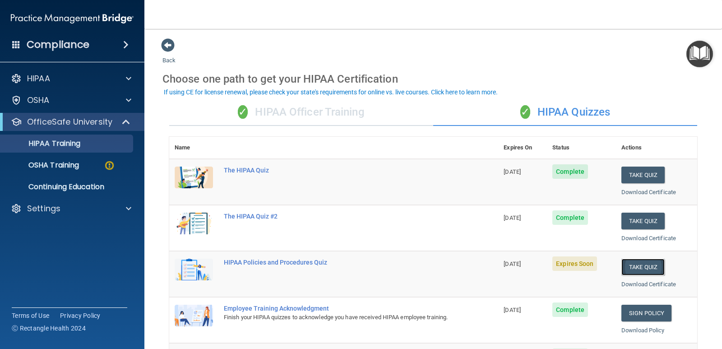
click at [633, 266] on button "Take Quiz" at bounding box center [642, 267] width 43 height 17
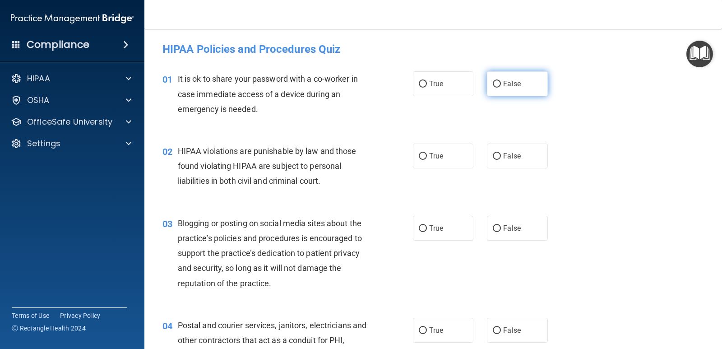
click at [493, 86] on input "False" at bounding box center [497, 84] width 8 height 7
radio input "true"
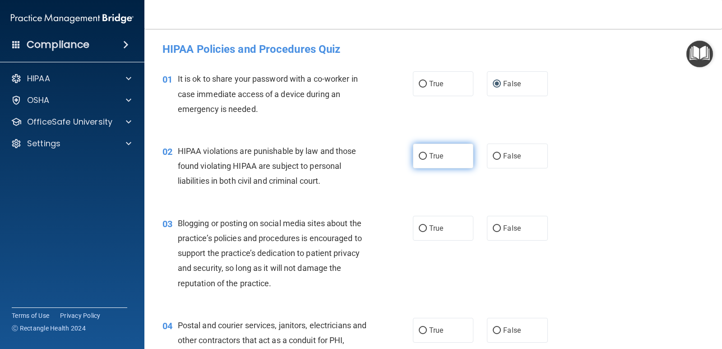
click at [420, 157] on input "True" at bounding box center [423, 156] width 8 height 7
radio input "true"
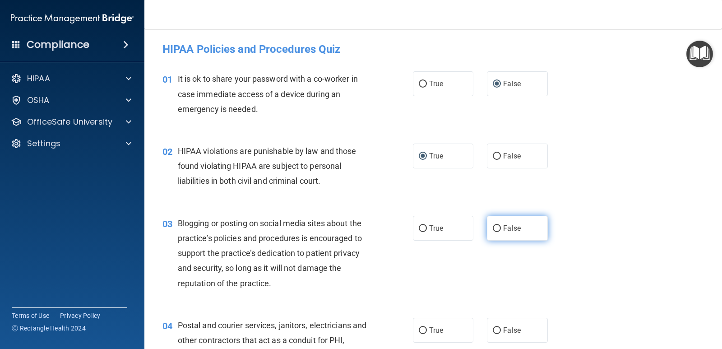
click at [493, 226] on input "False" at bounding box center [497, 228] width 8 height 7
radio input "true"
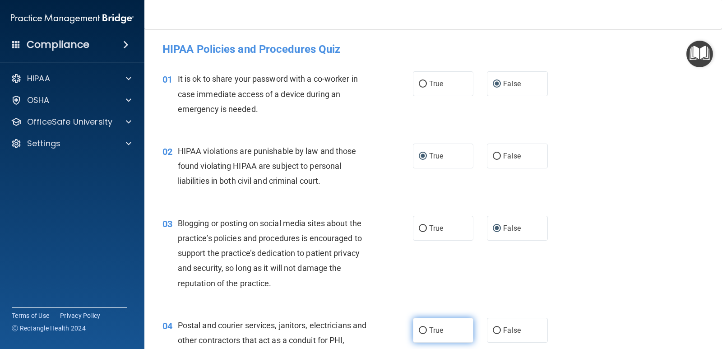
click at [419, 329] on input "True" at bounding box center [423, 330] width 8 height 7
radio input "true"
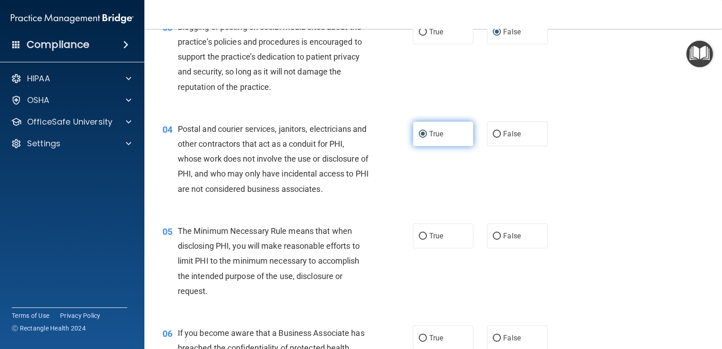
scroll to position [199, 0]
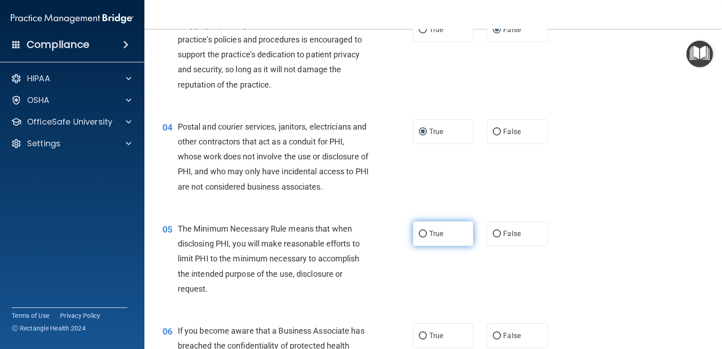
click at [420, 233] on input "True" at bounding box center [423, 234] width 8 height 7
radio input "true"
click at [493, 335] on input "False" at bounding box center [497, 336] width 8 height 7
radio input "true"
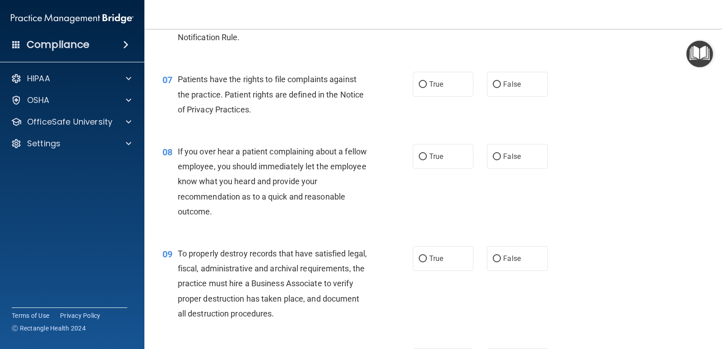
scroll to position [574, 0]
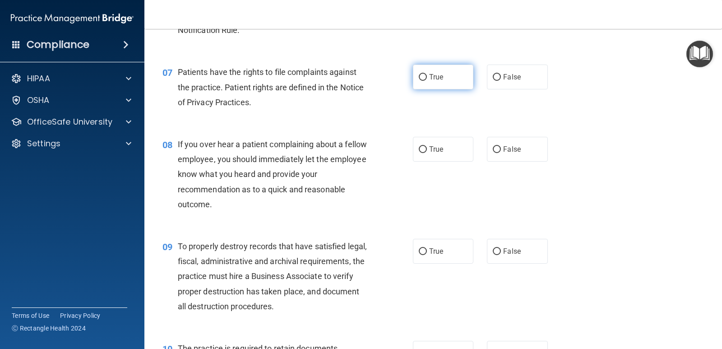
click at [419, 79] on input "True" at bounding box center [423, 77] width 8 height 7
radio input "true"
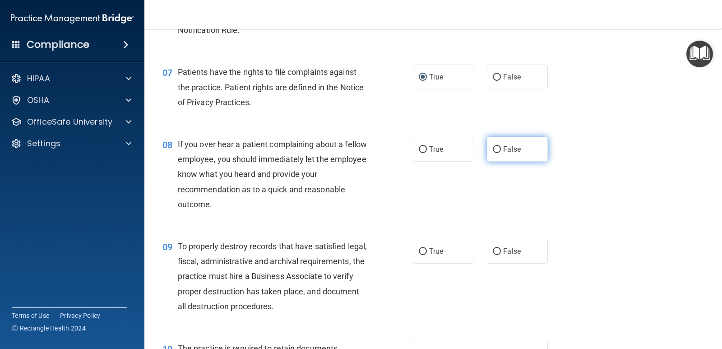
click at [493, 152] on input "False" at bounding box center [497, 149] width 8 height 7
radio input "true"
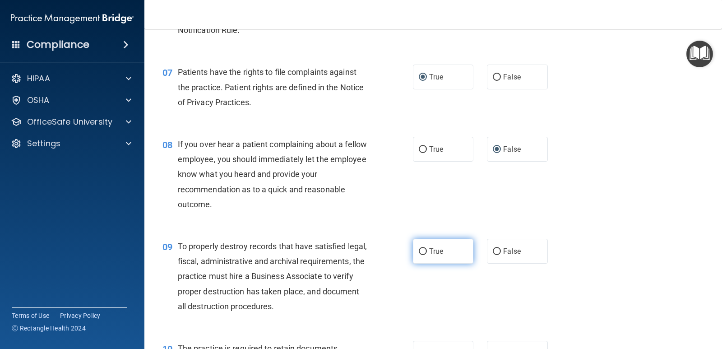
click at [419, 253] on input "True" at bounding box center [423, 251] width 8 height 7
radio input "true"
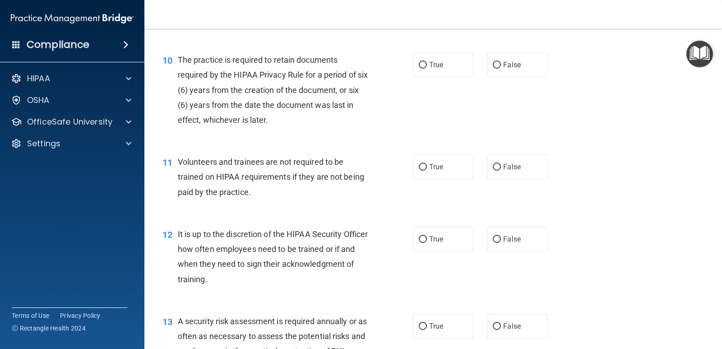
scroll to position [863, 0]
click at [422, 67] on input "True" at bounding box center [423, 64] width 8 height 7
radio input "true"
click at [494, 166] on input "False" at bounding box center [497, 166] width 8 height 7
radio input "true"
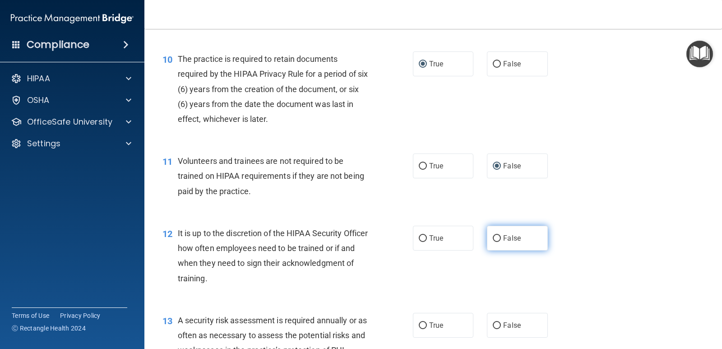
click at [493, 239] on input "False" at bounding box center [497, 238] width 8 height 7
radio input "true"
click at [419, 326] on input "True" at bounding box center [423, 325] width 8 height 7
radio input "true"
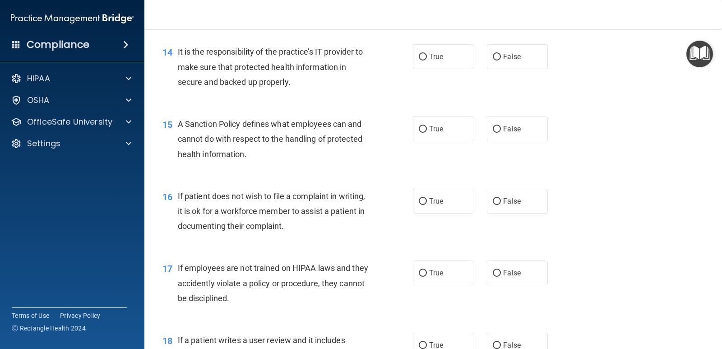
scroll to position [1205, 0]
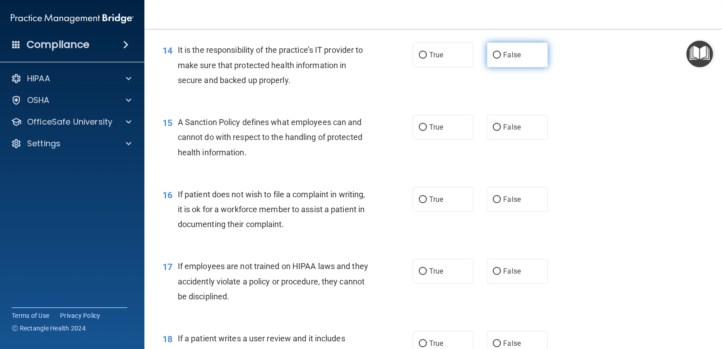
click at [493, 57] on input "False" at bounding box center [497, 55] width 8 height 7
radio input "true"
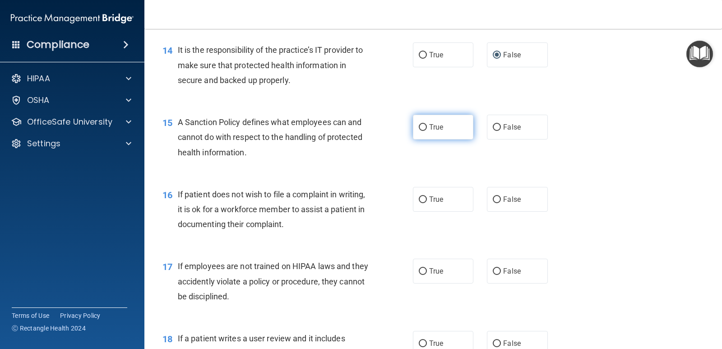
click at [420, 129] on input "True" at bounding box center [423, 127] width 8 height 7
radio input "true"
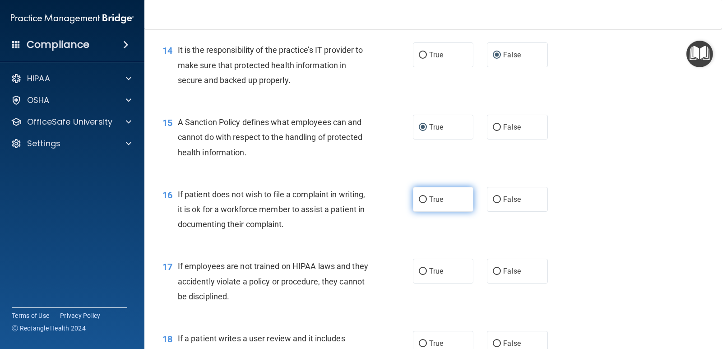
click at [421, 200] on input "True" at bounding box center [423, 199] width 8 height 7
radio input "true"
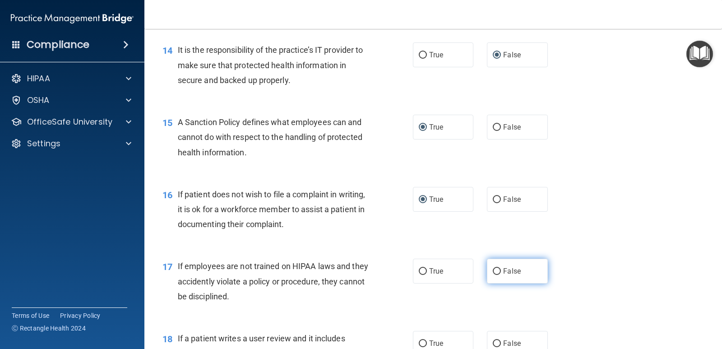
click at [495, 273] on input "False" at bounding box center [497, 271] width 8 height 7
radio input "true"
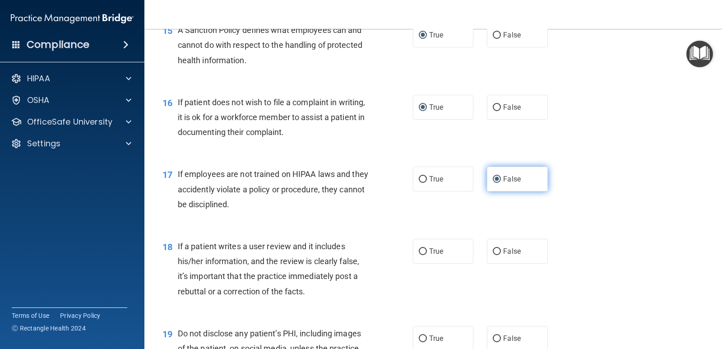
scroll to position [1303, 0]
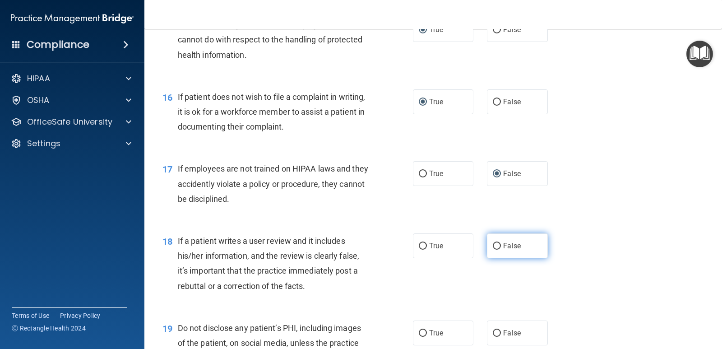
click at [493, 248] on input "False" at bounding box center [497, 246] width 8 height 7
radio input "true"
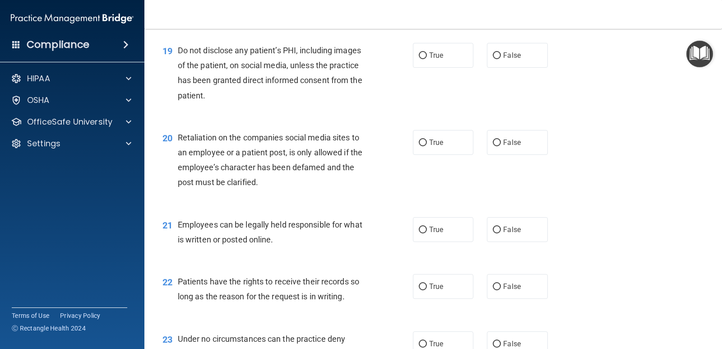
scroll to position [1581, 0]
click at [420, 57] on input "True" at bounding box center [423, 54] width 8 height 7
radio input "true"
click at [494, 139] on input "False" at bounding box center [497, 142] width 8 height 7
radio input "true"
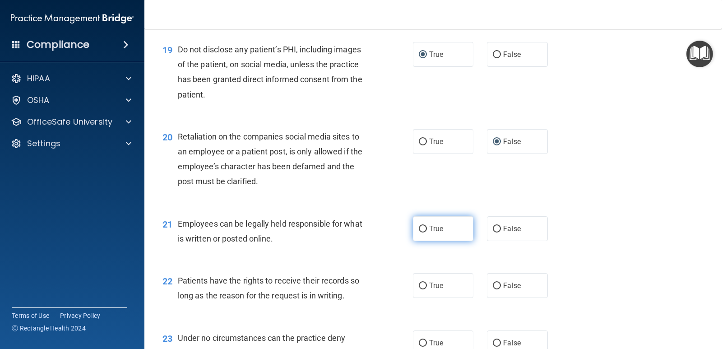
click at [420, 226] on input "True" at bounding box center [423, 229] width 8 height 7
radio input "true"
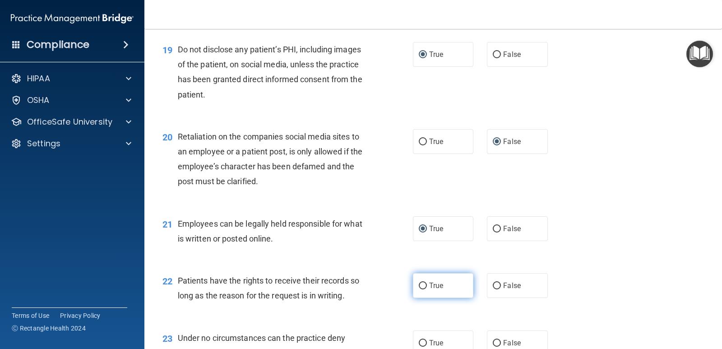
click at [419, 286] on input "True" at bounding box center [423, 285] width 8 height 7
radio input "true"
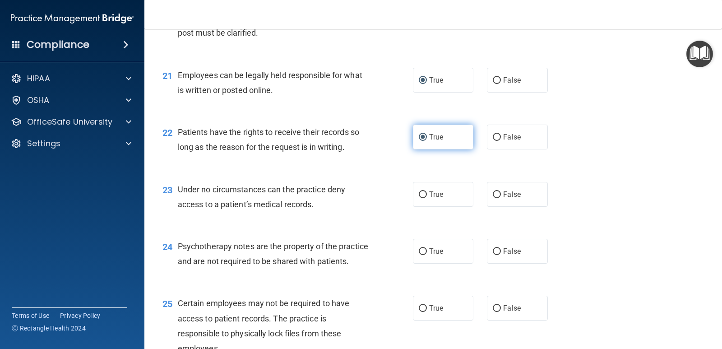
scroll to position [1732, 0]
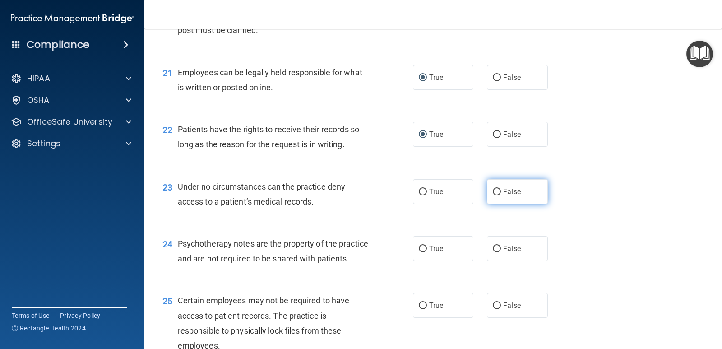
click at [493, 193] on input "False" at bounding box center [497, 192] width 8 height 7
radio input "true"
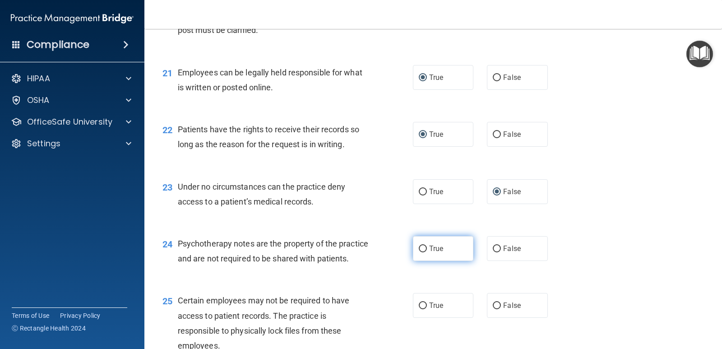
click at [419, 250] on input "True" at bounding box center [423, 248] width 8 height 7
radio input "true"
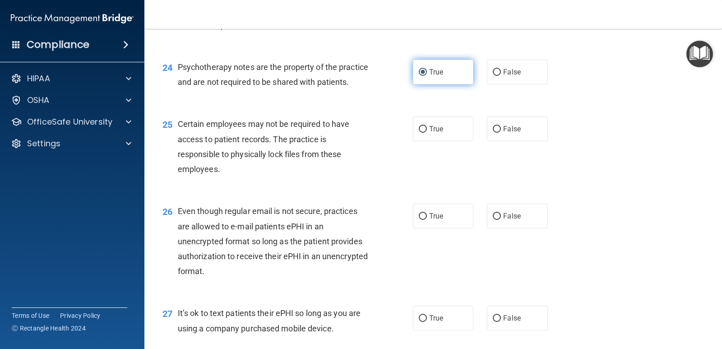
scroll to position [1920, 0]
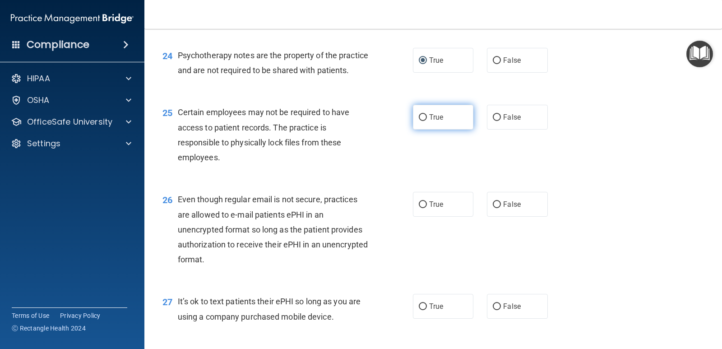
click at [419, 121] on input "True" at bounding box center [423, 117] width 8 height 7
radio input "true"
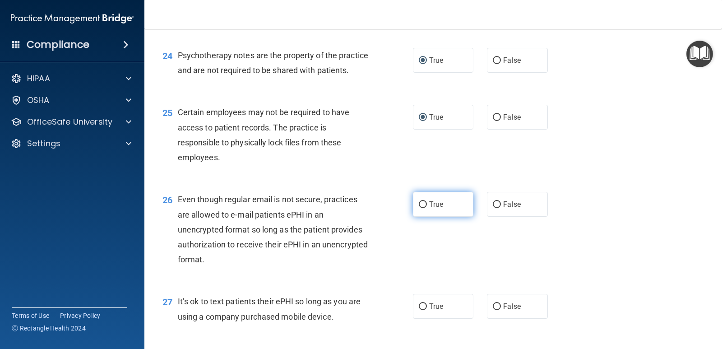
click at [419, 208] on input "True" at bounding box center [423, 204] width 8 height 7
radio input "true"
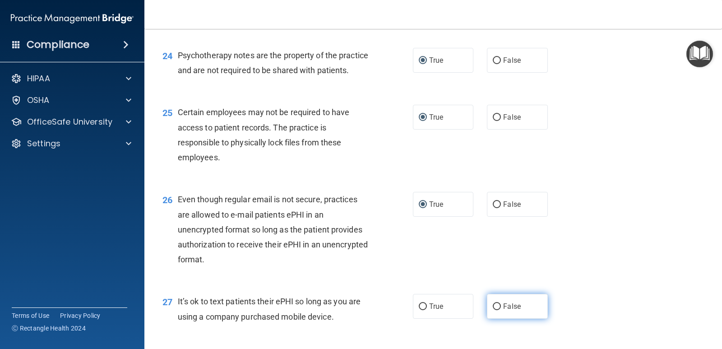
click at [495, 310] on input "False" at bounding box center [497, 306] width 8 height 7
radio input "true"
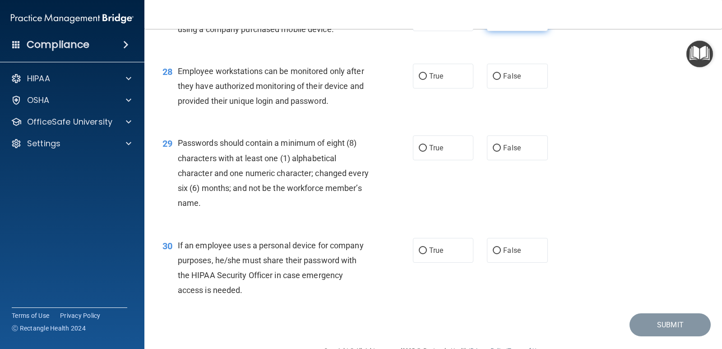
scroll to position [2215, 0]
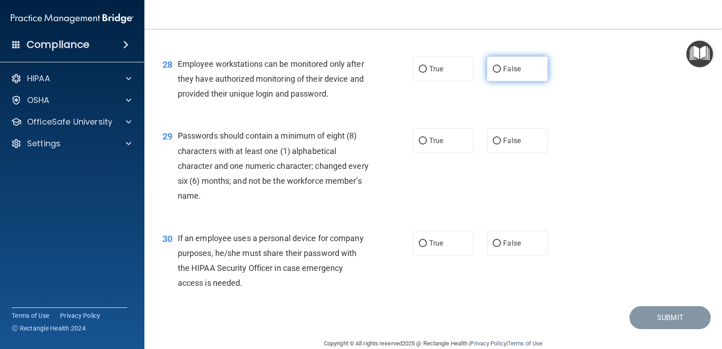
click at [493, 73] on input "False" at bounding box center [497, 69] width 8 height 7
radio input "true"
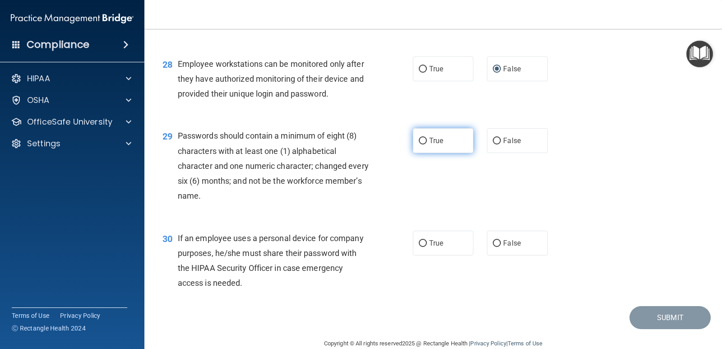
click at [419, 144] on input "True" at bounding box center [423, 141] width 8 height 7
radio input "true"
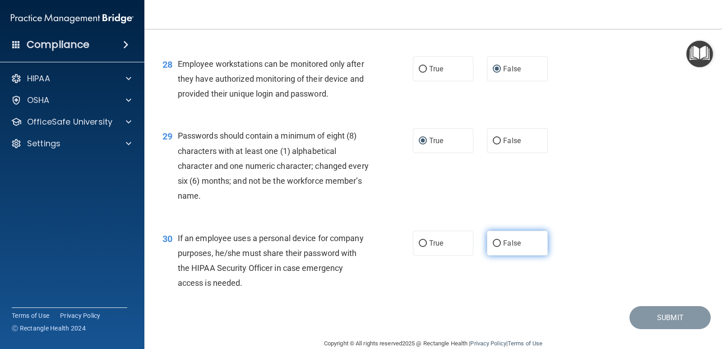
click at [493, 247] on input "False" at bounding box center [497, 243] width 8 height 7
radio input "true"
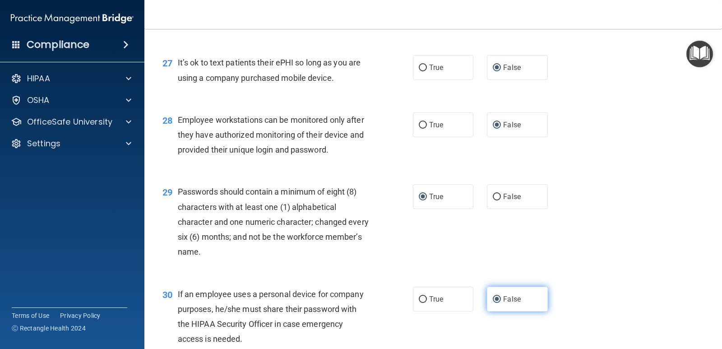
scroll to position [2246, 0]
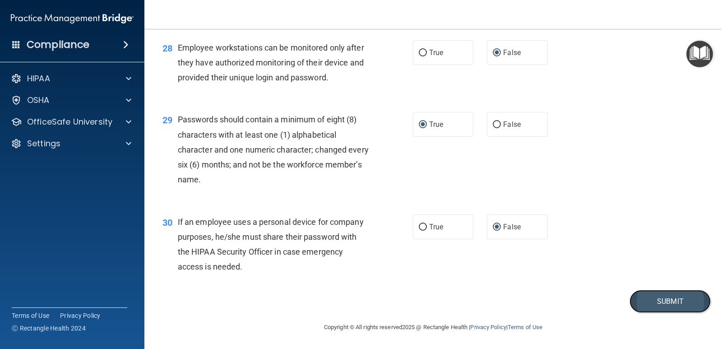
click at [667, 303] on button "Submit" at bounding box center [669, 301] width 81 height 23
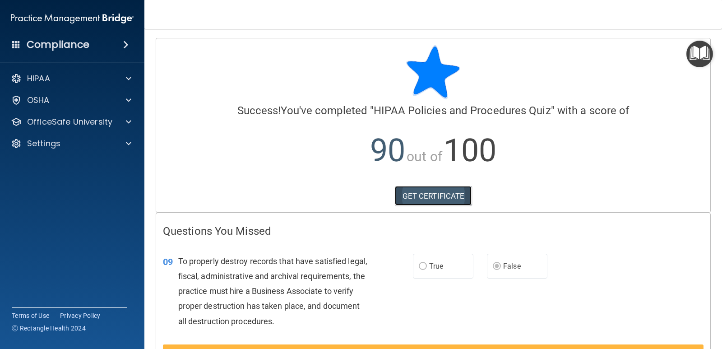
click at [450, 195] on link "GET CERTIFICATE" at bounding box center [433, 196] width 77 height 20
click at [96, 126] on p "OfficeSafe University" at bounding box center [69, 121] width 85 height 11
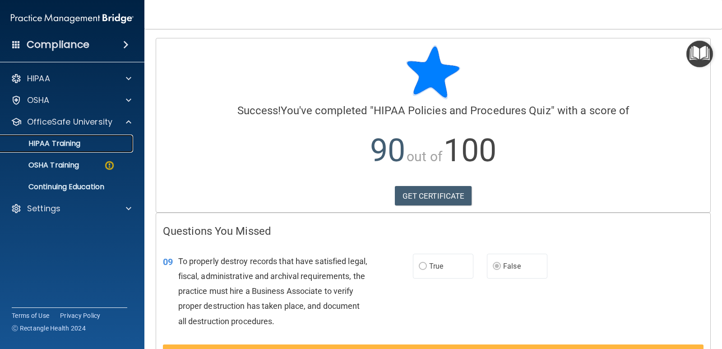
click at [86, 145] on div "HIPAA Training" at bounding box center [67, 143] width 123 height 9
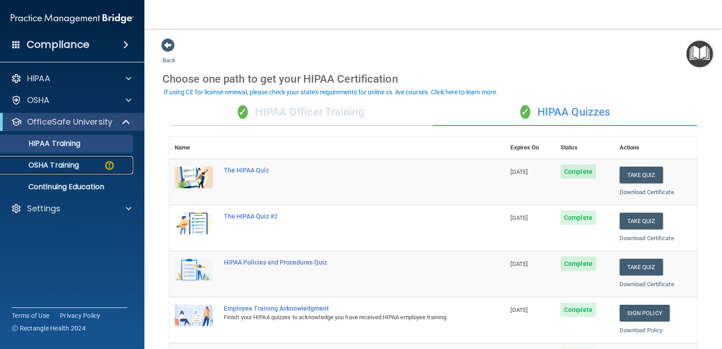
click at [66, 166] on p "OSHA Training" at bounding box center [42, 165] width 73 height 9
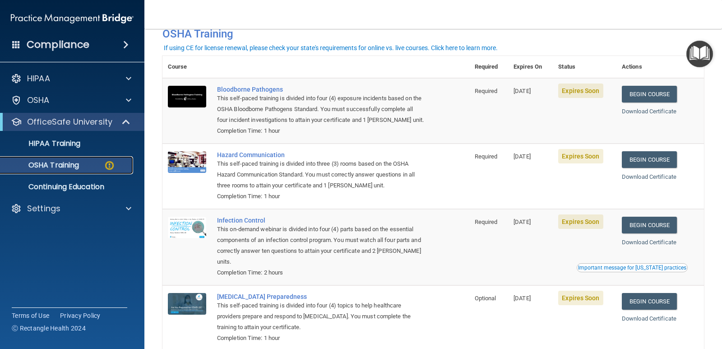
scroll to position [49, 0]
click at [662, 95] on link "Begin Course" at bounding box center [649, 93] width 55 height 17
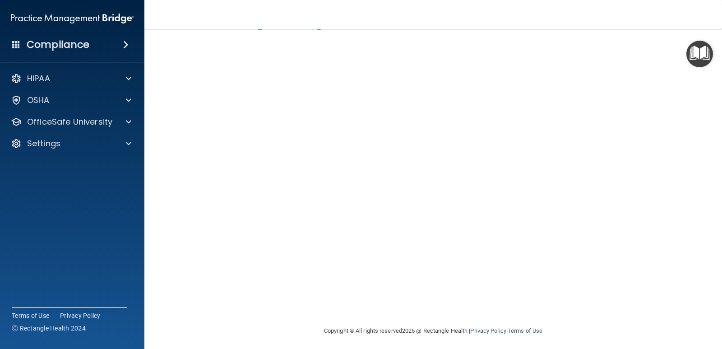
scroll to position [37, 0]
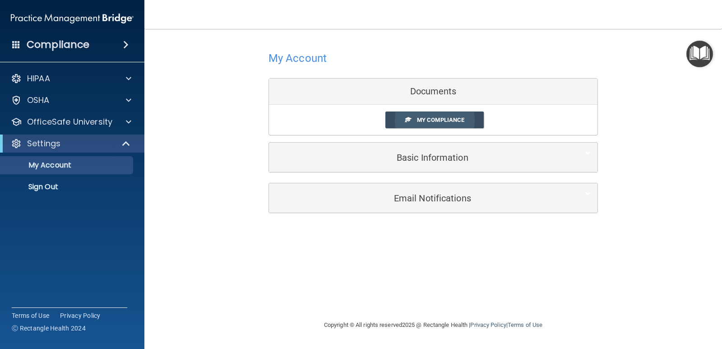
click at [452, 120] on span "My Compliance" at bounding box center [440, 119] width 47 height 7
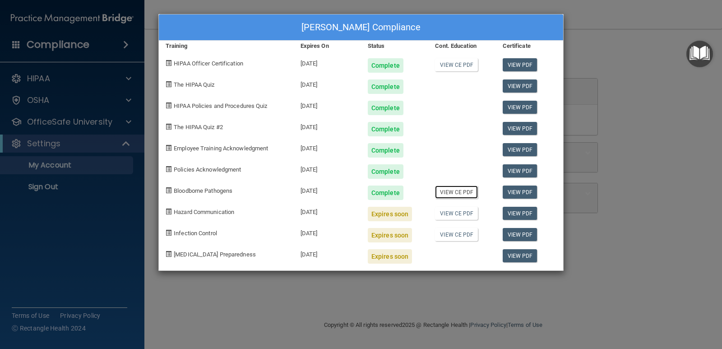
click at [451, 197] on link "View CE PDF" at bounding box center [456, 191] width 43 height 13
click at [73, 154] on div "Jacqueline Smits's Compliance Training Expires On Status Cont. Education Certif…" at bounding box center [361, 174] width 722 height 349
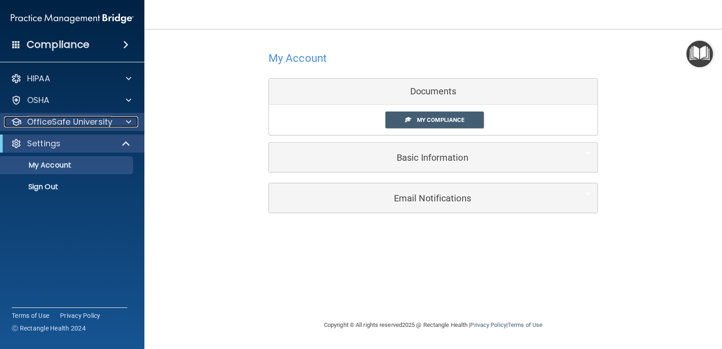
click at [91, 120] on p "OfficeSafe University" at bounding box center [69, 121] width 85 height 11
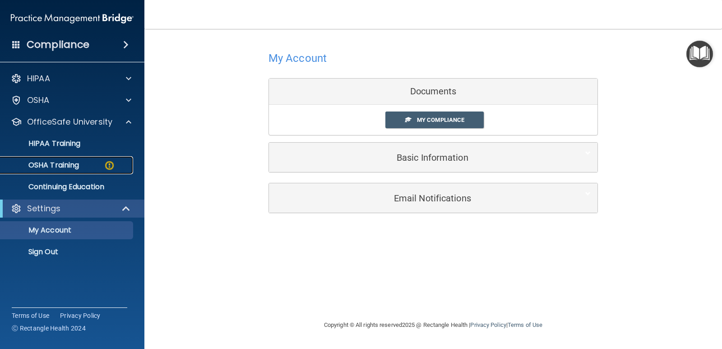
click at [67, 166] on p "OSHA Training" at bounding box center [42, 165] width 73 height 9
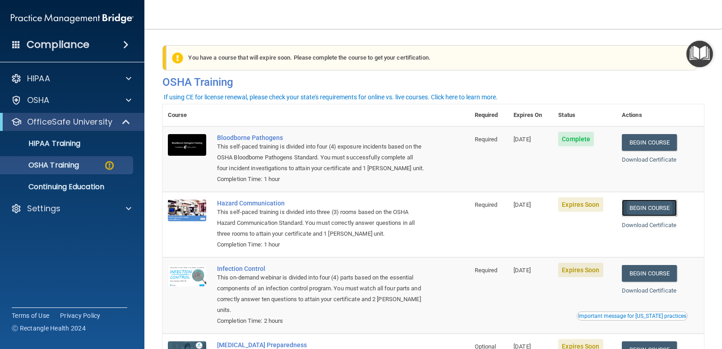
click at [646, 210] on link "Begin Course" at bounding box center [649, 207] width 55 height 17
click at [652, 212] on link "Begin Course" at bounding box center [649, 207] width 55 height 17
click at [74, 164] on p "OSHA Training" at bounding box center [42, 165] width 73 height 9
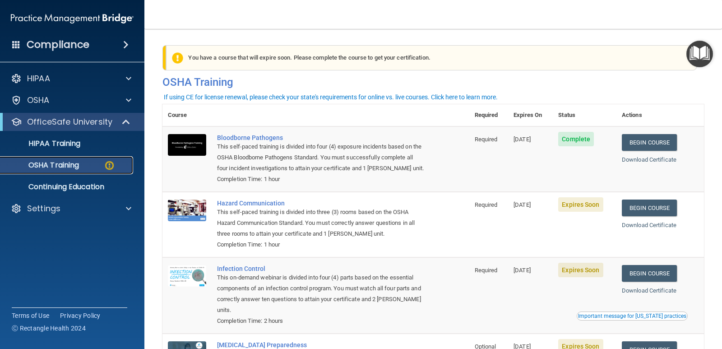
click at [74, 164] on p "OSHA Training" at bounding box center [42, 165] width 73 height 9
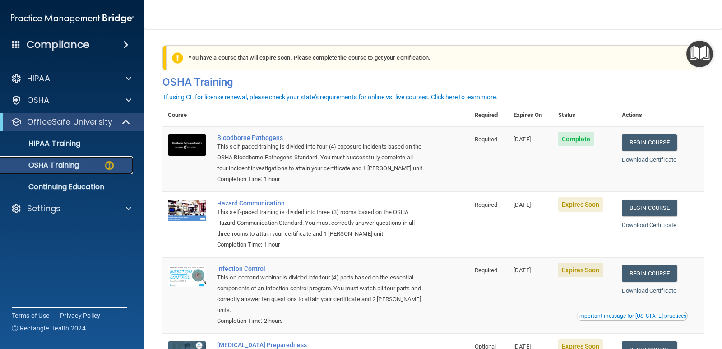
click at [74, 164] on p "OSHA Training" at bounding box center [42, 165] width 73 height 9
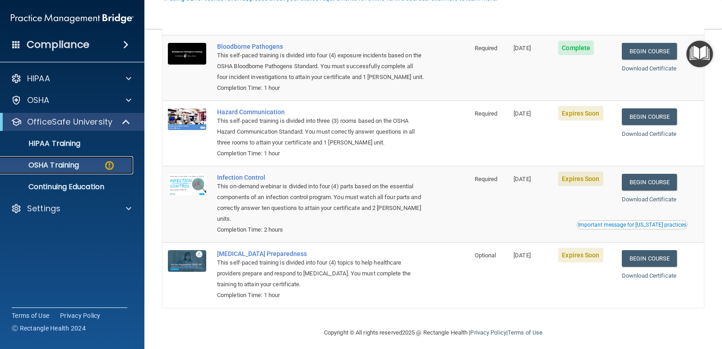
scroll to position [99, 0]
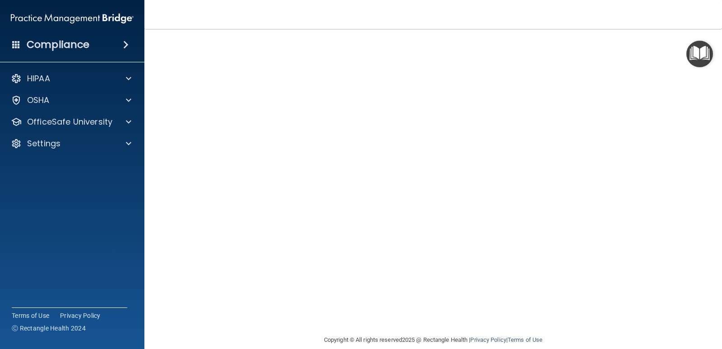
scroll to position [58, 0]
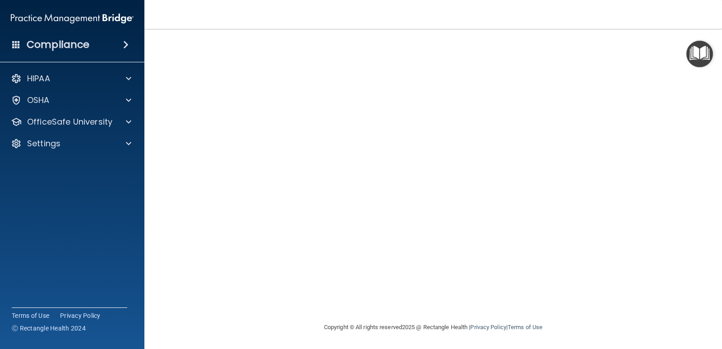
click at [703, 50] on img "Open Resource Center" at bounding box center [699, 54] width 27 height 27
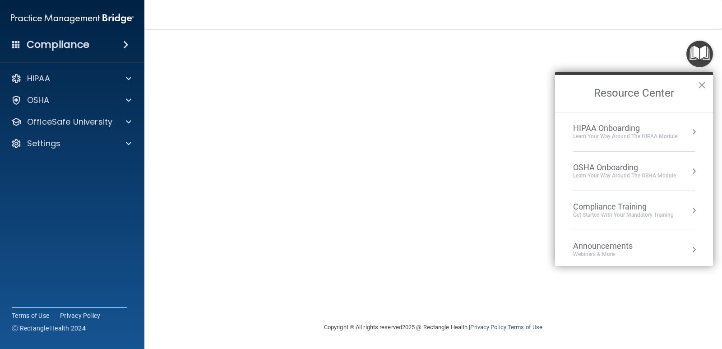
click at [703, 50] on img "Open Resource Center" at bounding box center [699, 54] width 27 height 27
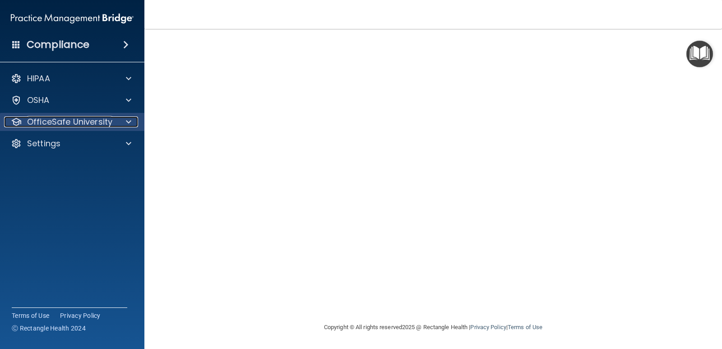
click at [93, 117] on p "OfficeSafe University" at bounding box center [69, 121] width 85 height 11
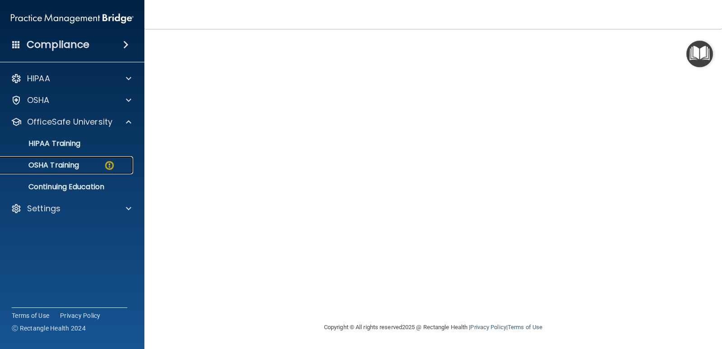
click at [73, 168] on p "OSHA Training" at bounding box center [42, 165] width 73 height 9
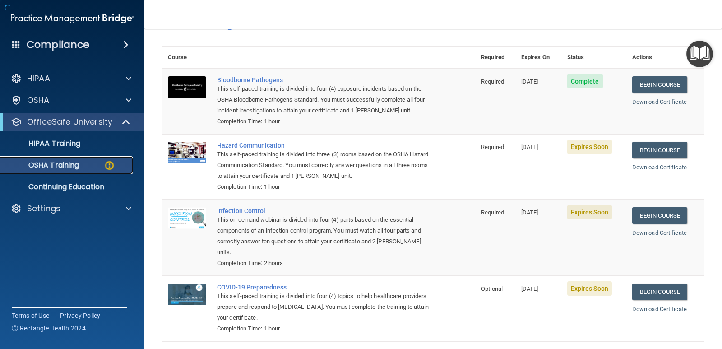
scroll to position [99, 0]
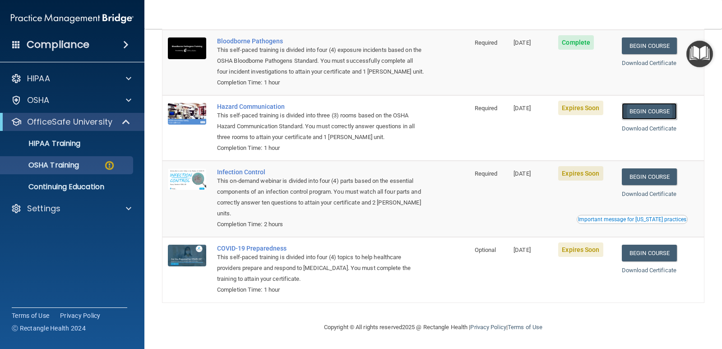
click at [642, 116] on link "Begin Course" at bounding box center [649, 111] width 55 height 17
click at [650, 115] on link "Begin Course" at bounding box center [649, 111] width 55 height 17
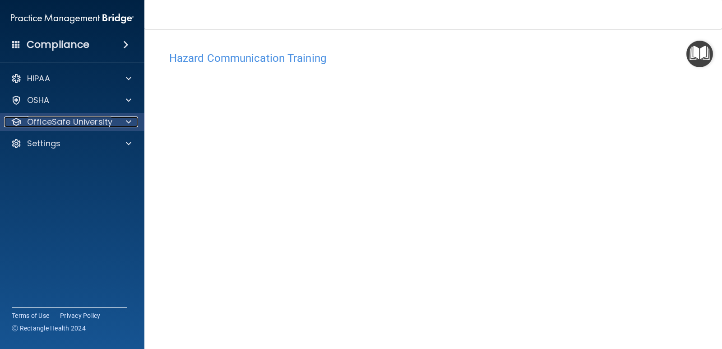
click at [71, 118] on p "OfficeSafe University" at bounding box center [69, 121] width 85 height 11
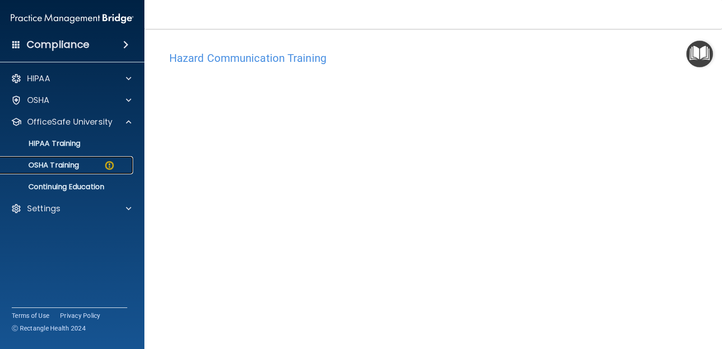
click at [55, 162] on p "OSHA Training" at bounding box center [42, 165] width 73 height 9
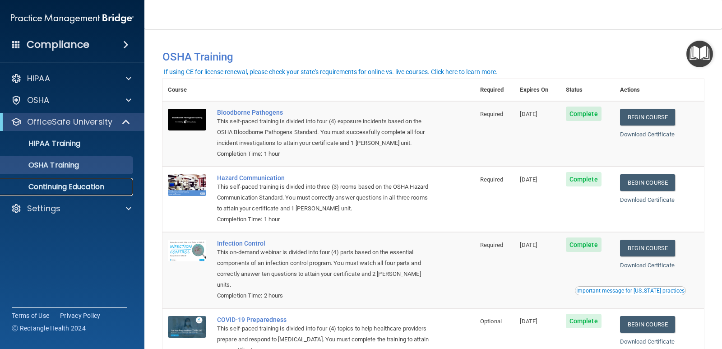
click at [73, 179] on link "Continuing Education" at bounding box center [62, 187] width 142 height 18
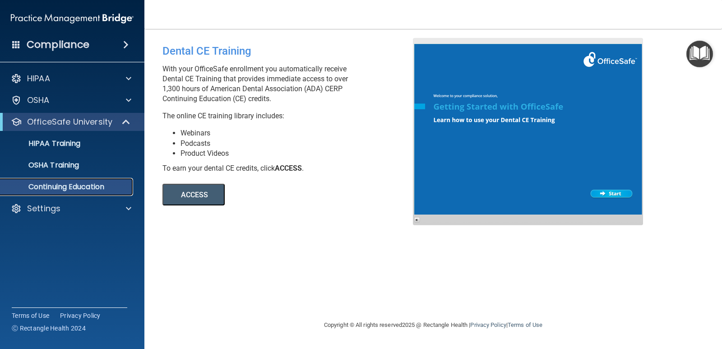
click at [91, 185] on p "Continuing Education" at bounding box center [67, 186] width 123 height 9
click at [207, 193] on button "ACCESS" at bounding box center [193, 195] width 62 height 22
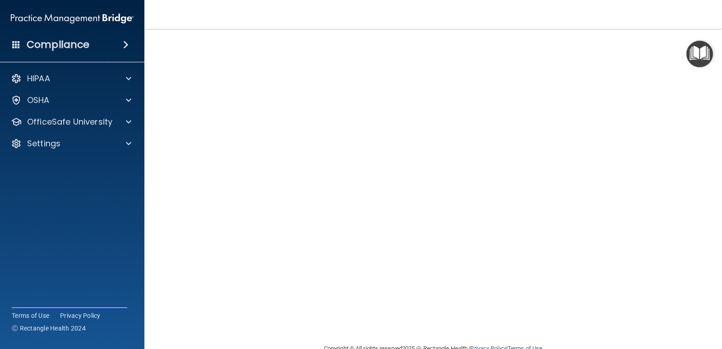
scroll to position [58, 0]
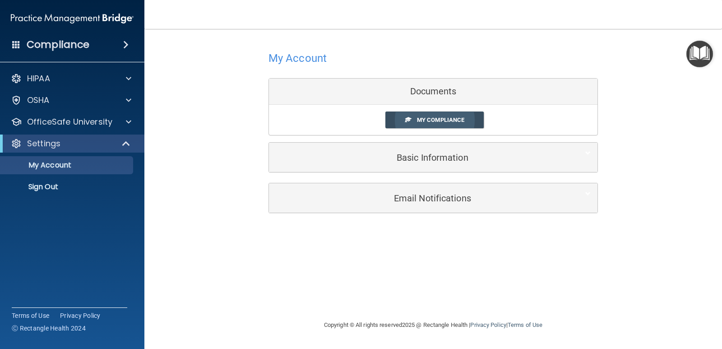
click at [446, 121] on span "My Compliance" at bounding box center [440, 119] width 47 height 7
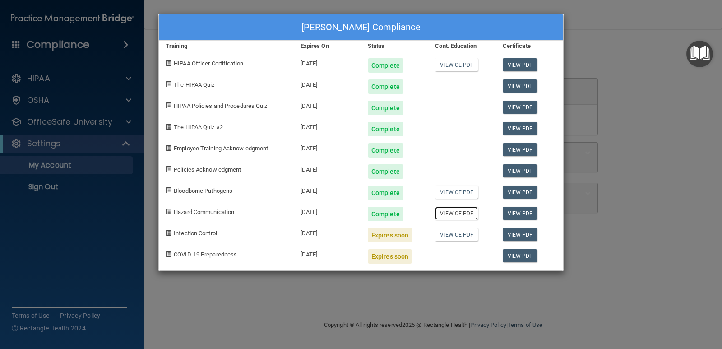
click at [462, 212] on link "View CE PDF" at bounding box center [456, 213] width 43 height 13
click at [202, 234] on span "Infection Control" at bounding box center [195, 233] width 43 height 7
click at [74, 175] on div "Jacqueline Smits's Compliance Training Expires On Status Cont. Education Certif…" at bounding box center [361, 174] width 722 height 349
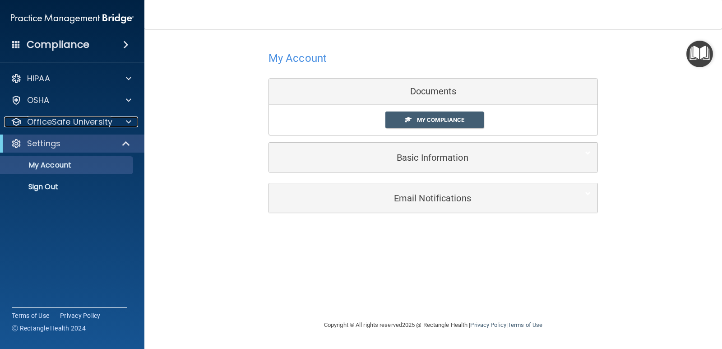
click at [90, 118] on p "OfficeSafe University" at bounding box center [69, 121] width 85 height 11
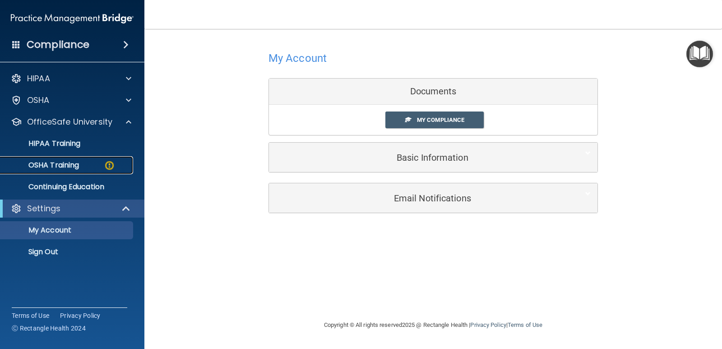
click at [69, 165] on p "OSHA Training" at bounding box center [42, 165] width 73 height 9
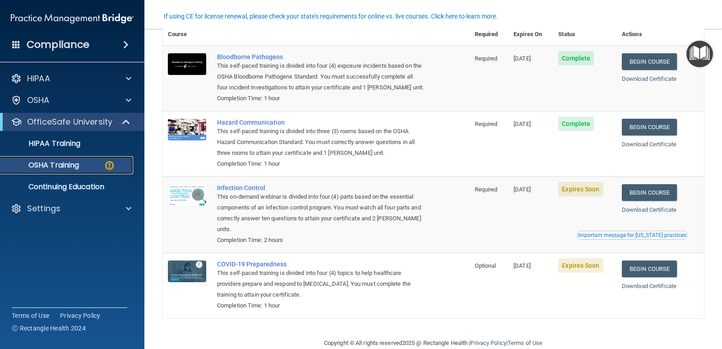
scroll to position [89, 0]
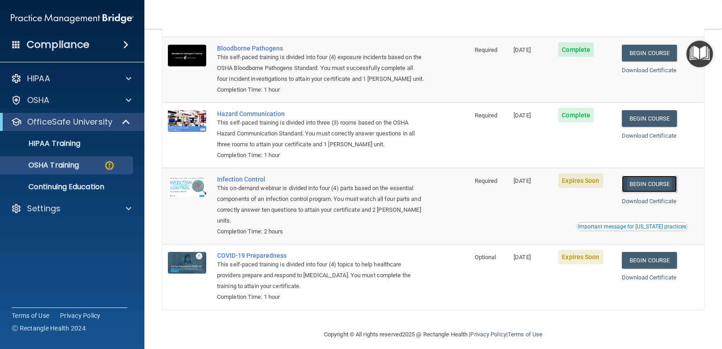
click at [653, 183] on link "Begin Course" at bounding box center [649, 184] width 55 height 17
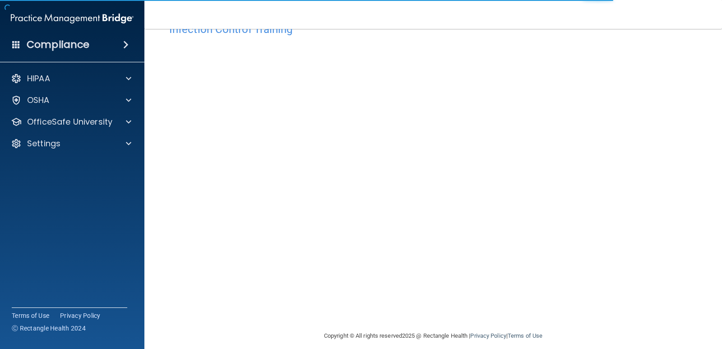
scroll to position [29, 0]
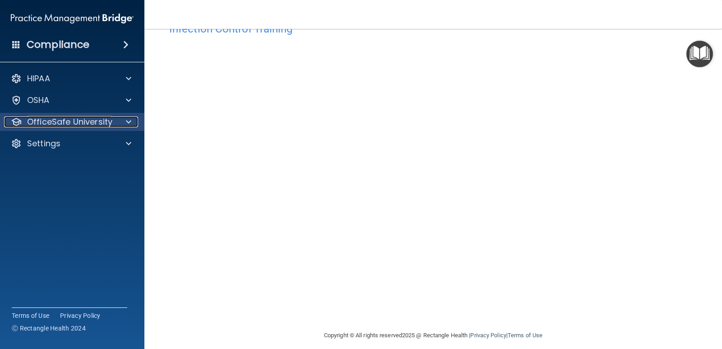
click at [74, 117] on p "OfficeSafe University" at bounding box center [69, 121] width 85 height 11
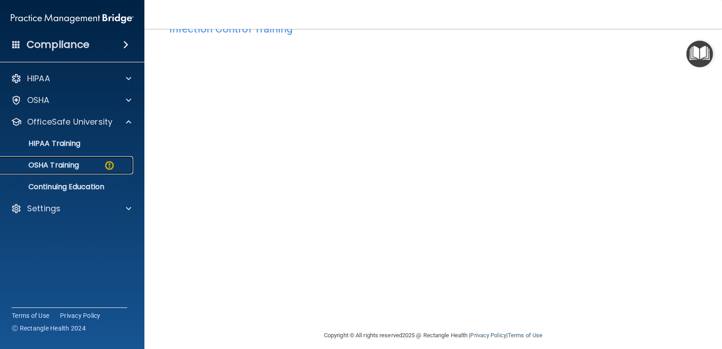
click at [74, 170] on p "OSHA Training" at bounding box center [42, 165] width 73 height 9
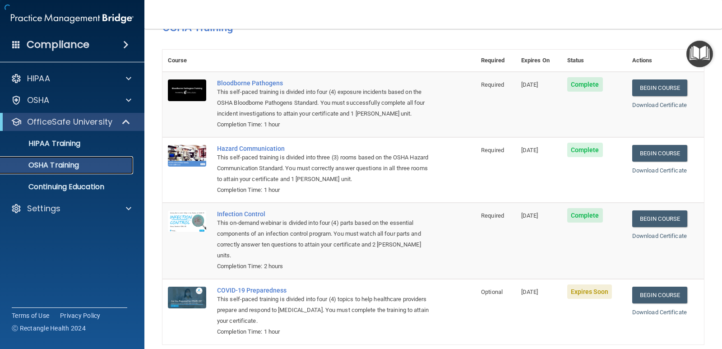
scroll to position [65, 0]
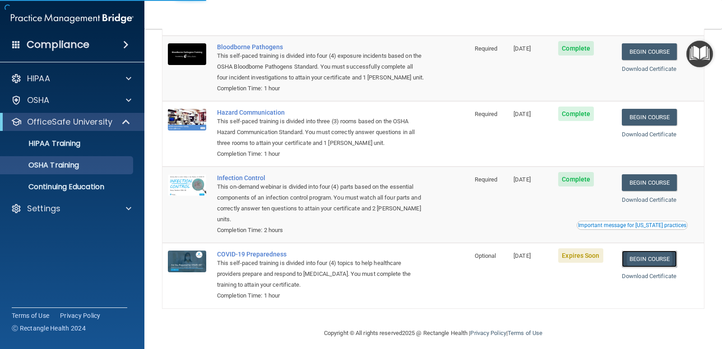
click at [656, 262] on link "Begin Course" at bounding box center [649, 258] width 55 height 17
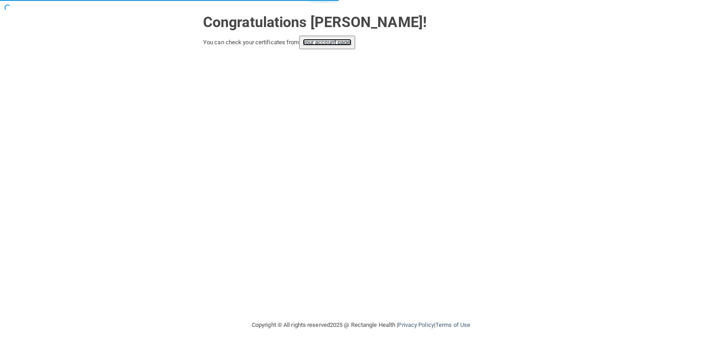
click at [329, 41] on link "your account page!" at bounding box center [327, 42] width 49 height 7
click at [330, 44] on link "your account page!" at bounding box center [327, 42] width 49 height 7
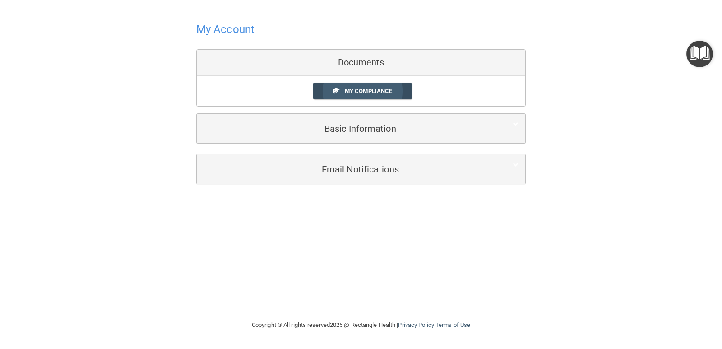
click at [360, 90] on span "My Compliance" at bounding box center [368, 91] width 47 height 7
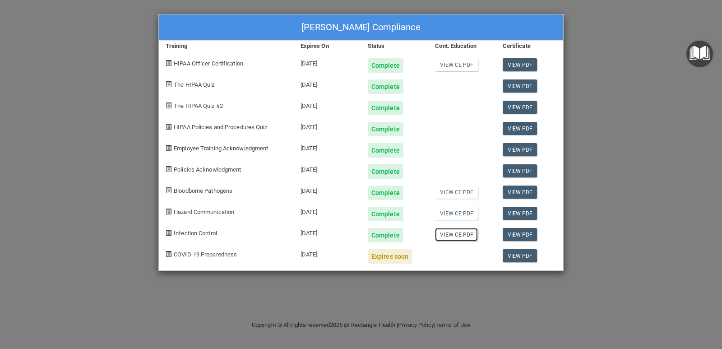
click at [461, 234] on link "View CE PDF" at bounding box center [456, 234] width 43 height 13
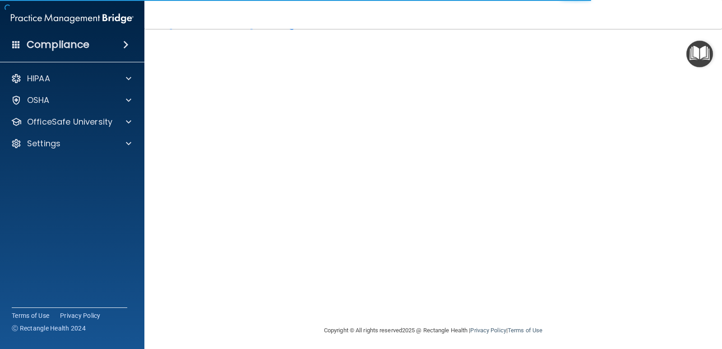
scroll to position [37, 0]
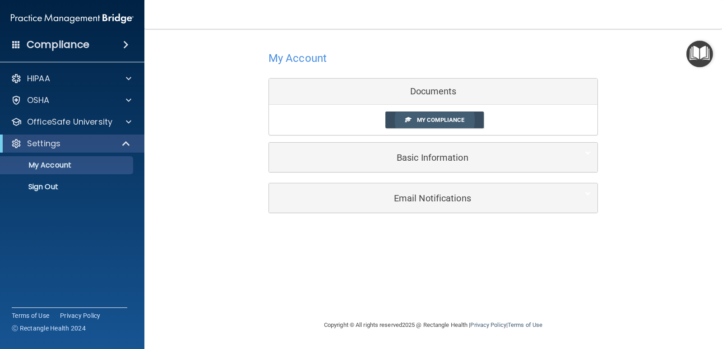
click at [439, 120] on span "My Compliance" at bounding box center [440, 119] width 47 height 7
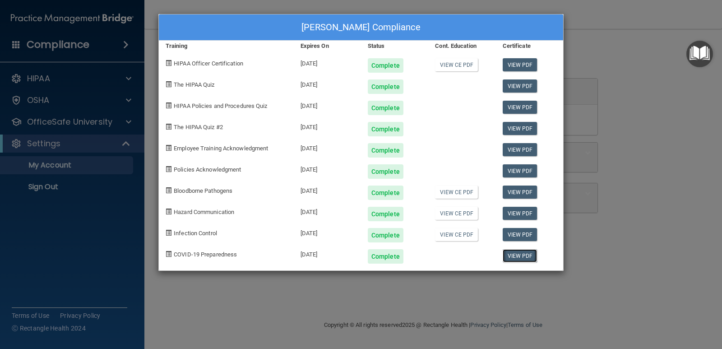
click at [535, 262] on link "View PDF" at bounding box center [520, 255] width 35 height 13
